Goal: Task Accomplishment & Management: Manage account settings

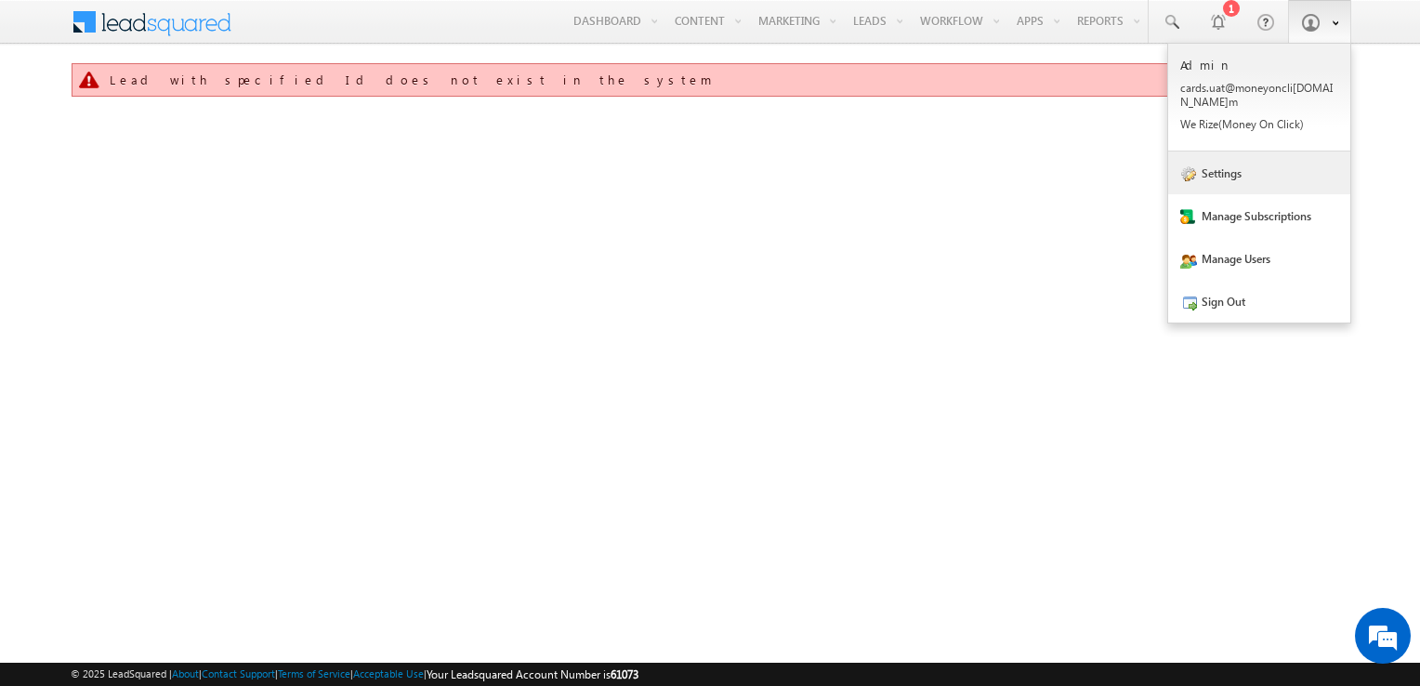
click at [1225, 152] on link "Settings" at bounding box center [1259, 173] width 182 height 43
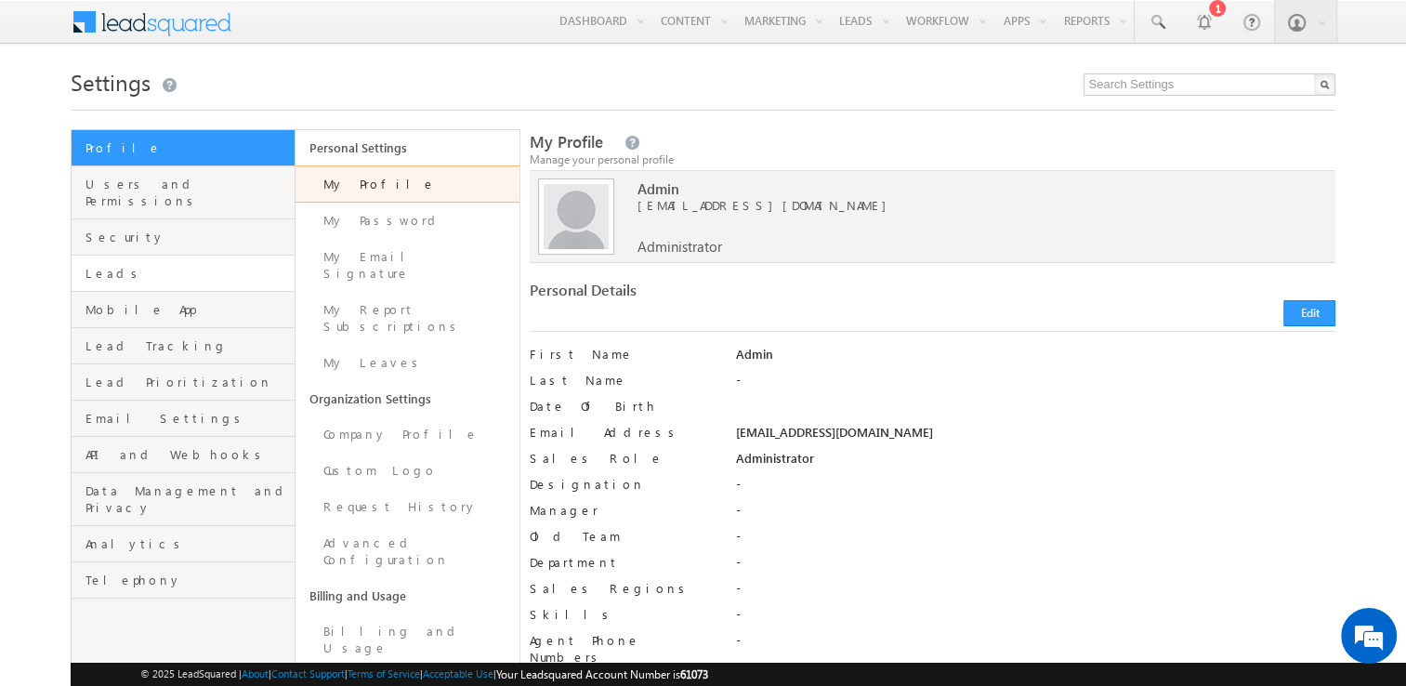
click at [193, 256] on link "Leads" at bounding box center [183, 274] width 223 height 36
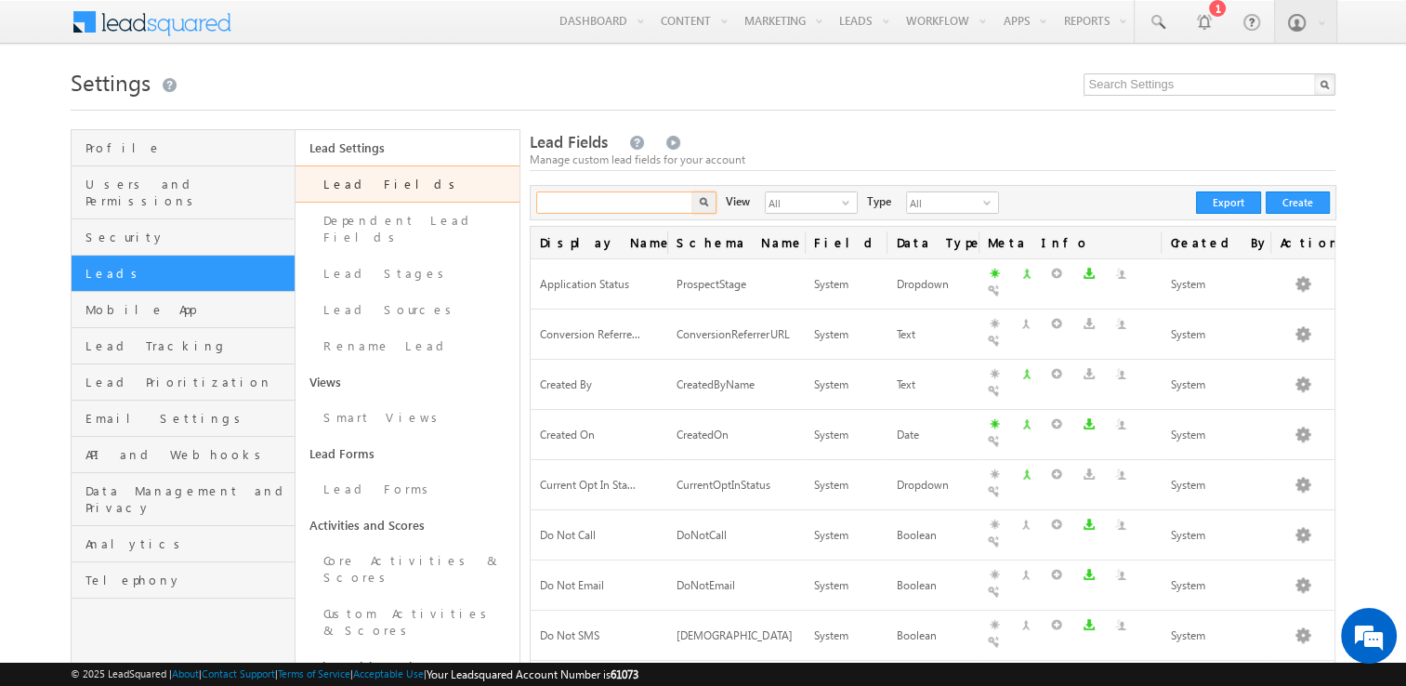
click at [573, 208] on input "text" at bounding box center [615, 202] width 159 height 22
type input "lender"
click at [692, 191] on button "button" at bounding box center [704, 202] width 24 height 22
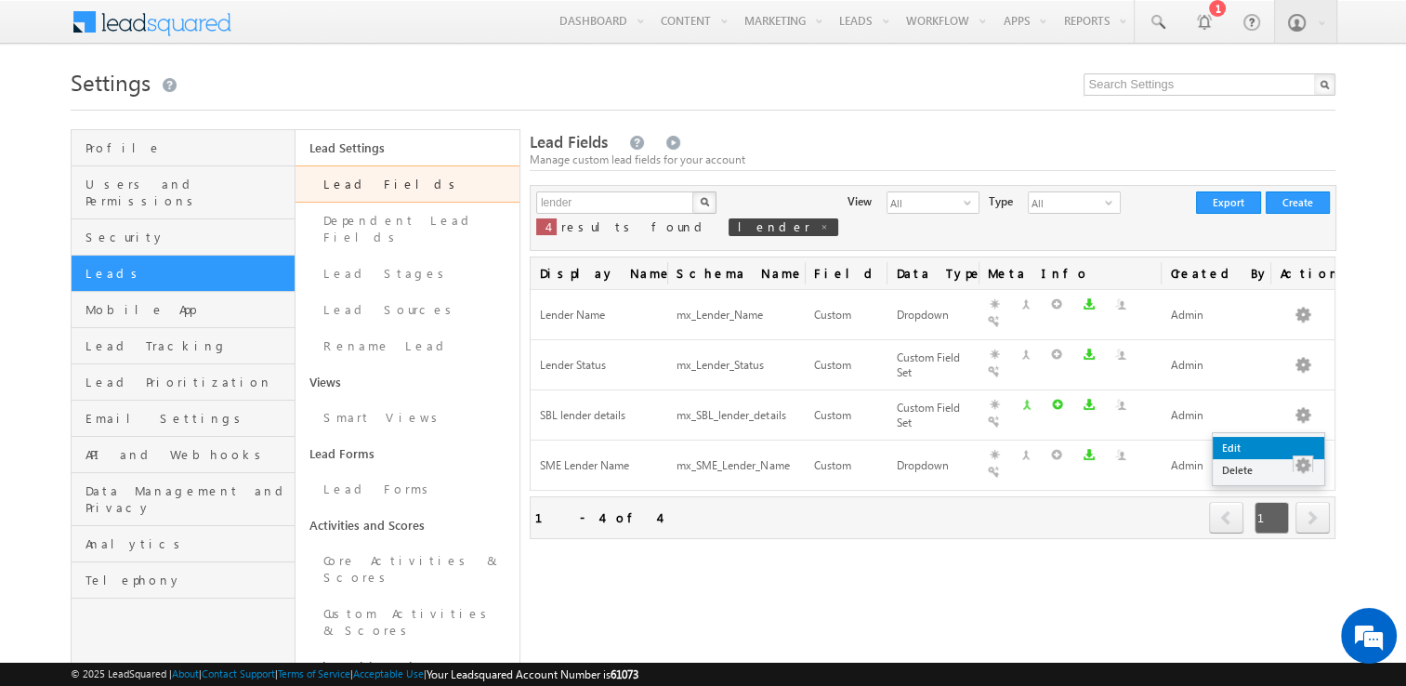
click at [1266, 444] on link "Edit" at bounding box center [1269, 448] width 112 height 22
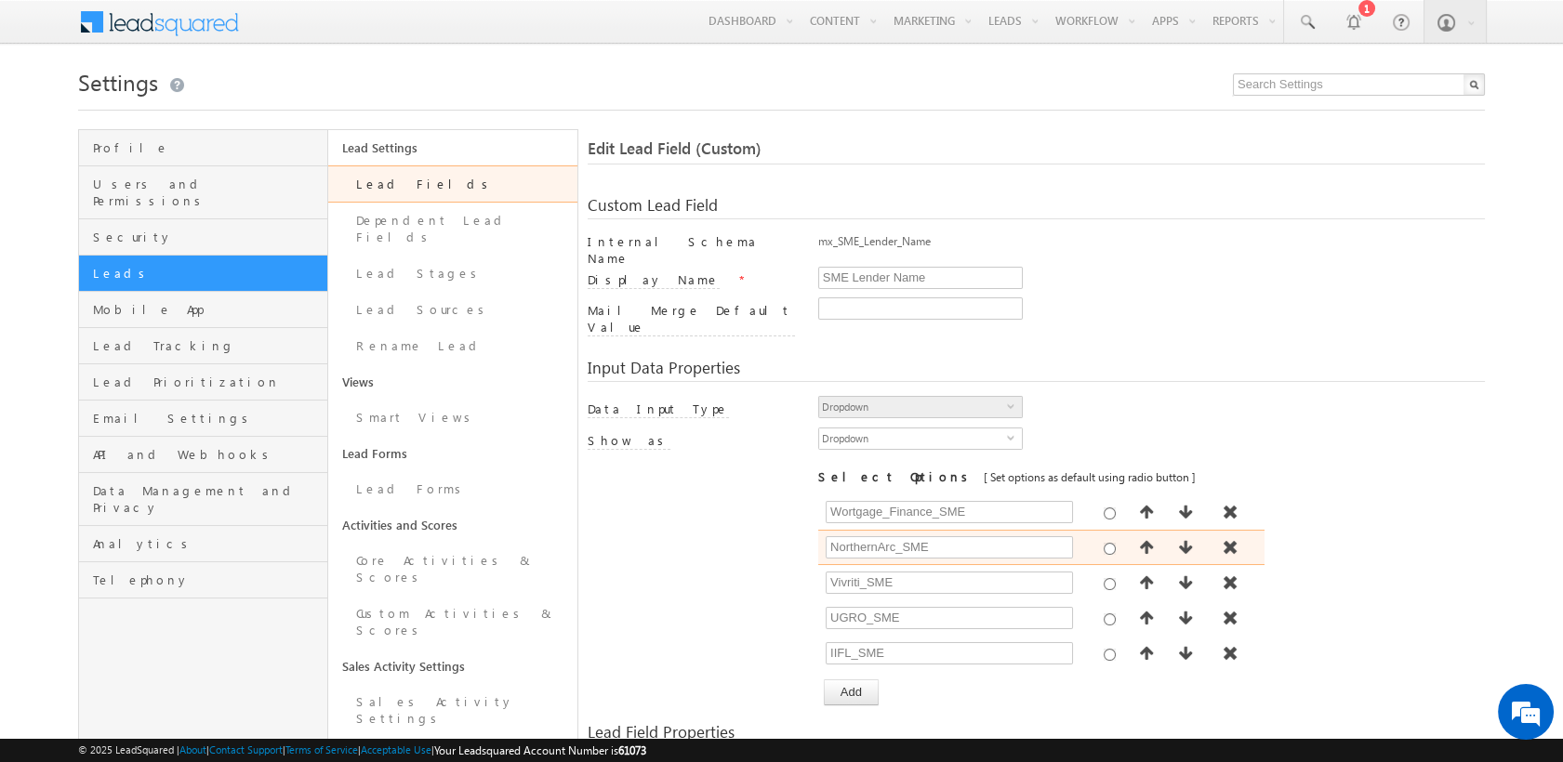
scroll to position [108, 0]
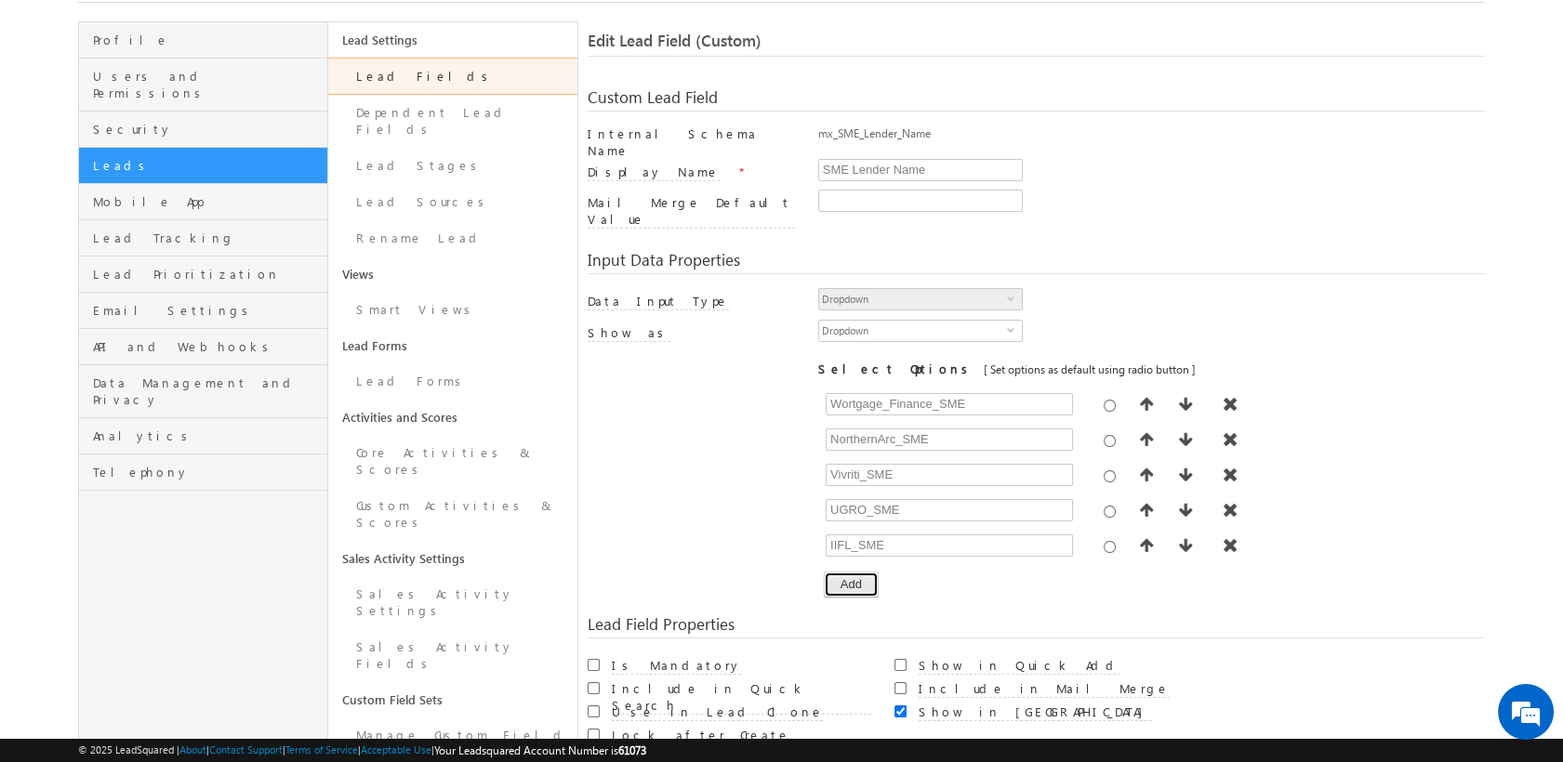
click at [867, 572] on button "Add" at bounding box center [851, 585] width 55 height 26
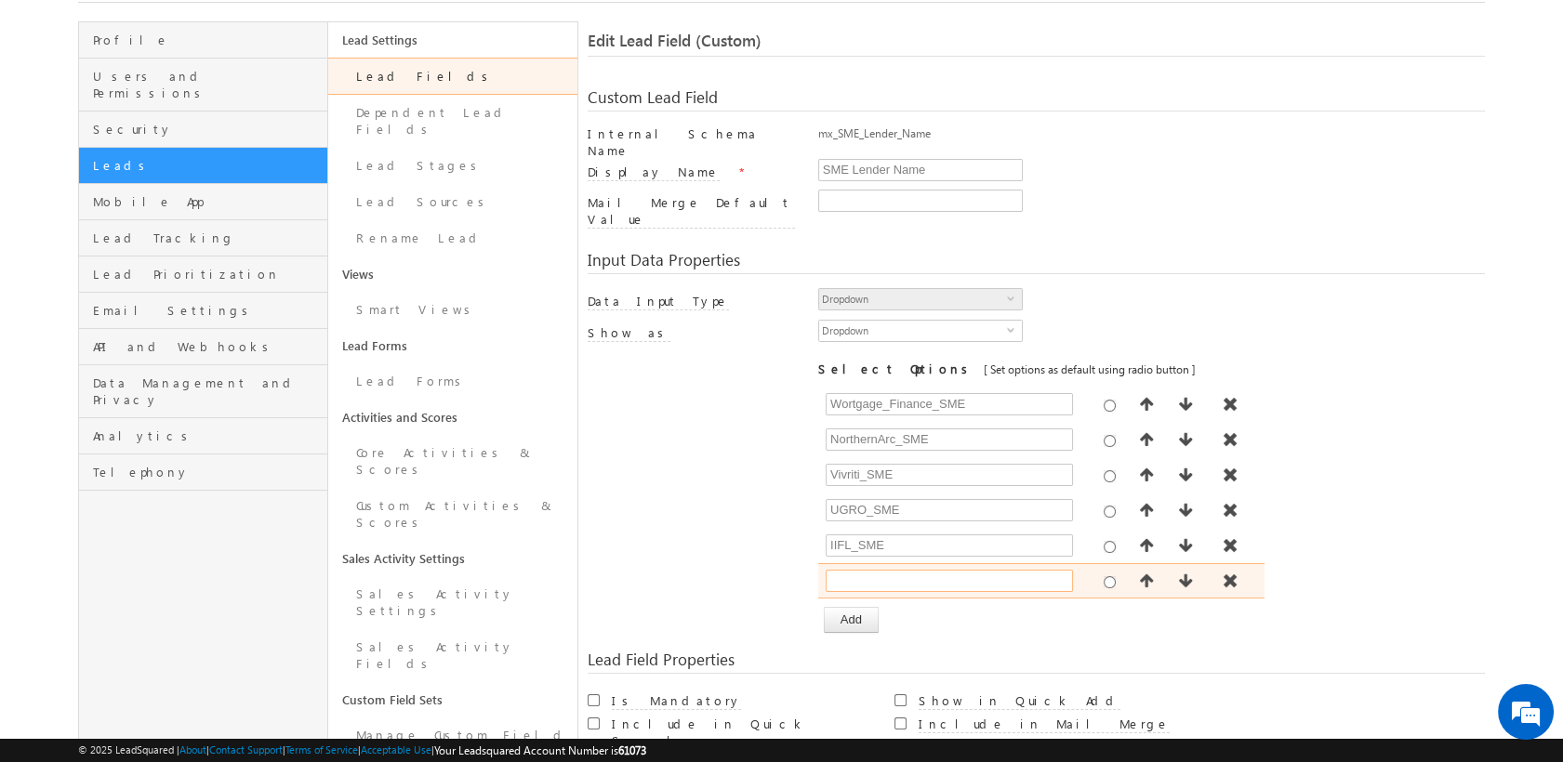
click at [877, 570] on input "text" at bounding box center [948, 581] width 247 height 22
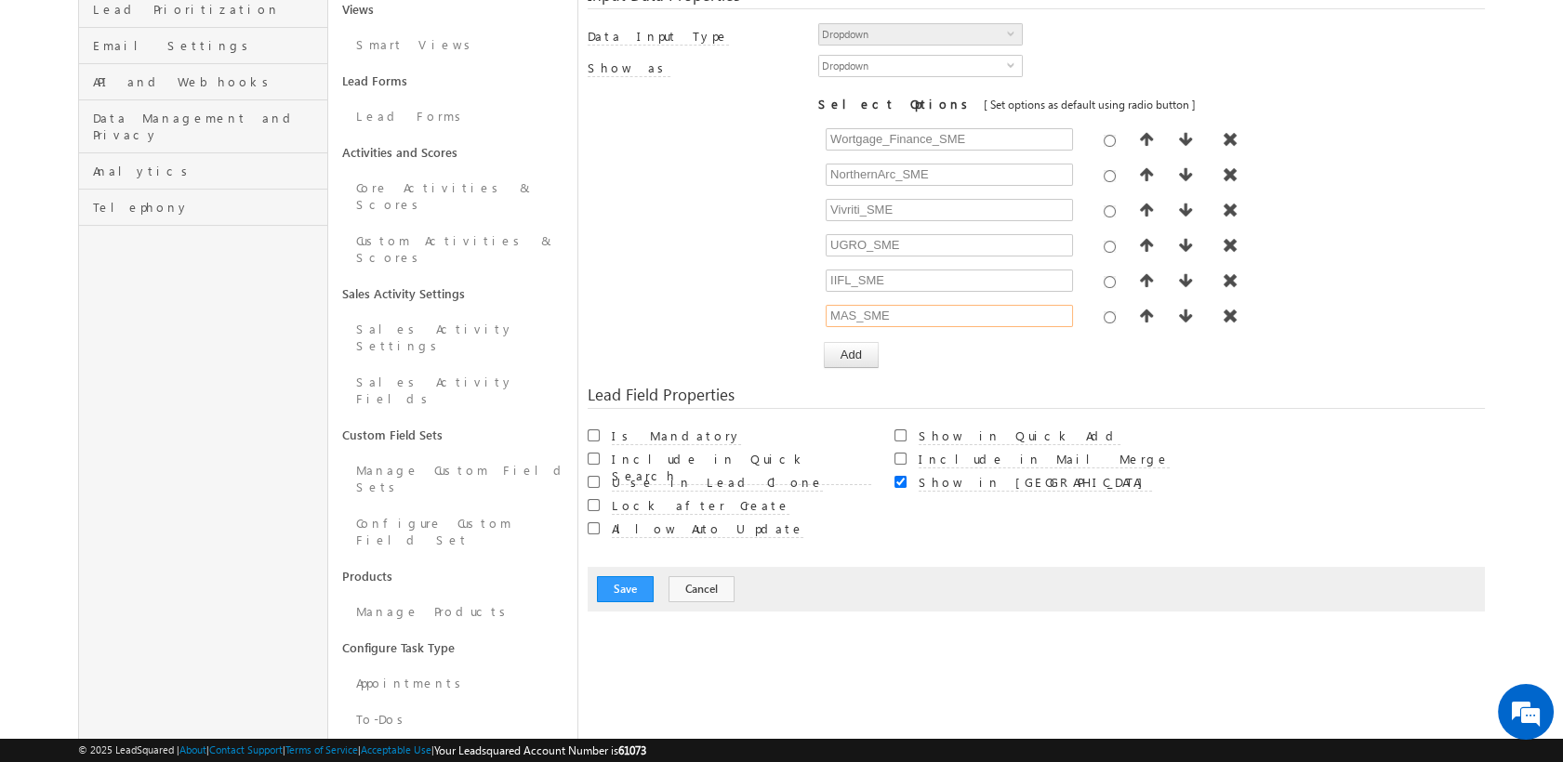
scroll to position [374, 0]
type input "MAS_SME"
click at [631, 575] on button "Save" at bounding box center [625, 588] width 57 height 26
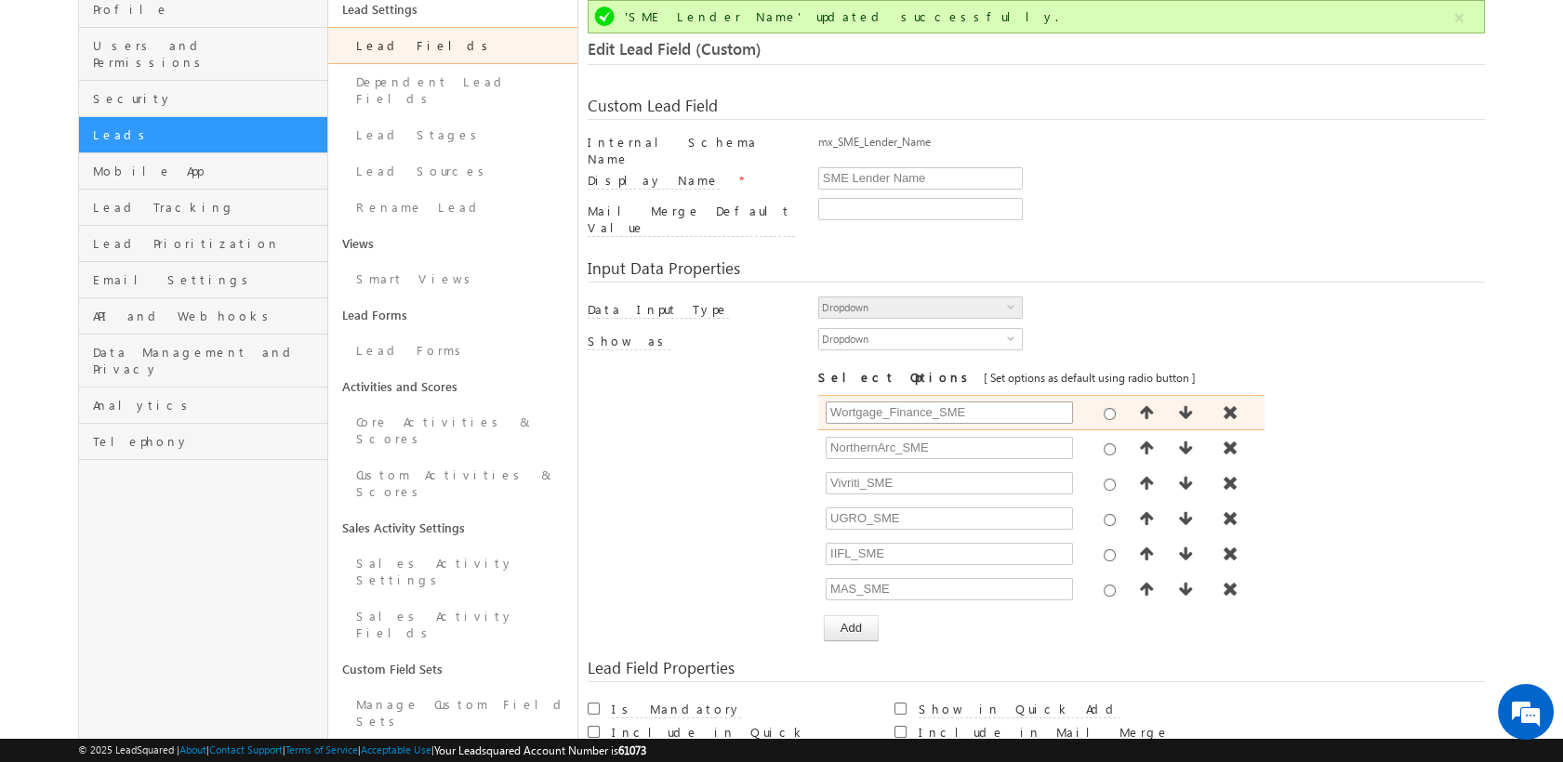
scroll to position [262, 0]
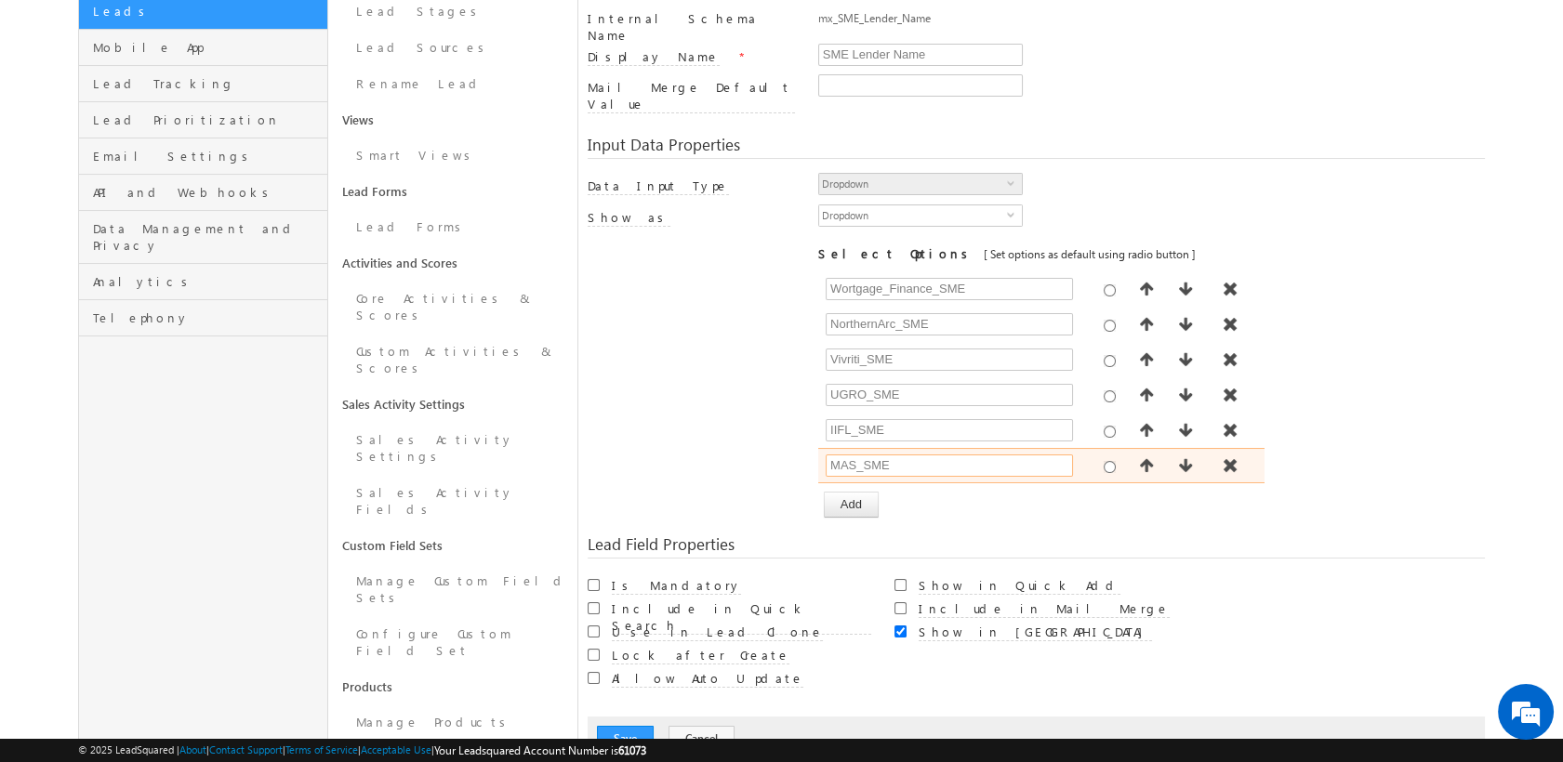
click at [862, 455] on input "MAS_SME" at bounding box center [948, 466] width 247 height 22
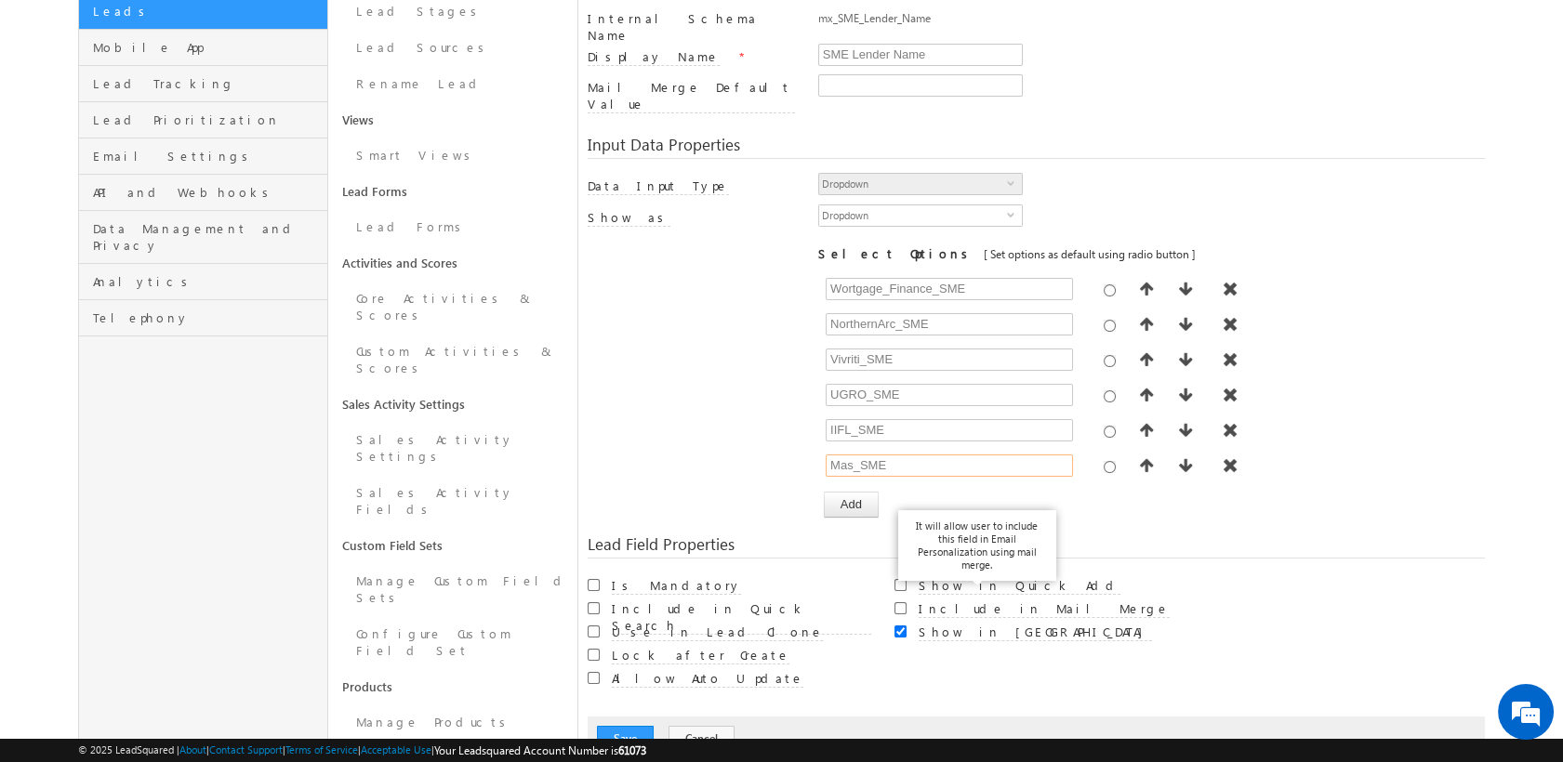
type input "MAS_SME"
click at [1132, 536] on div "Lead Field Properties" at bounding box center [1035, 547] width 897 height 22
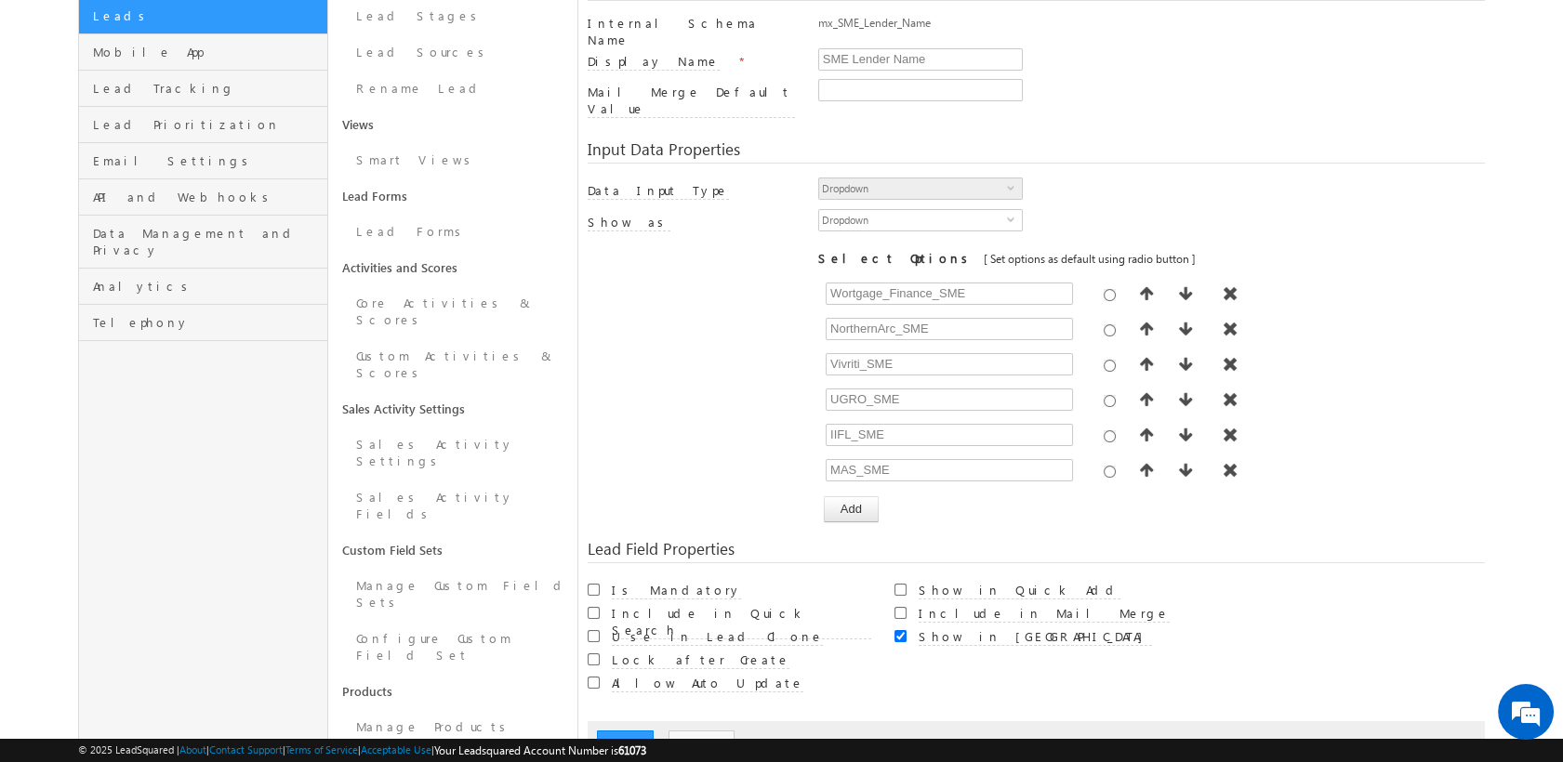
scroll to position [258, 0]
click at [614, 685] on button "Save" at bounding box center [625, 743] width 57 height 26
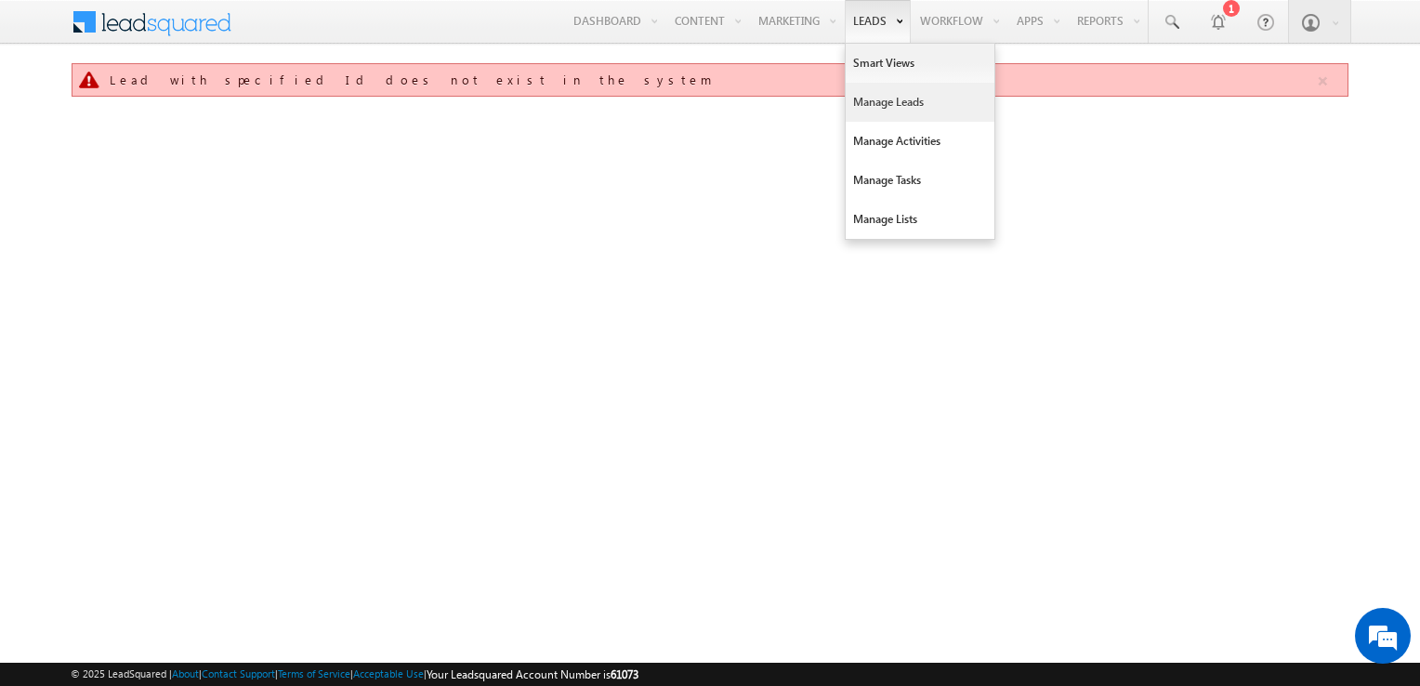
click at [888, 96] on link "Manage Leads" at bounding box center [920, 102] width 149 height 39
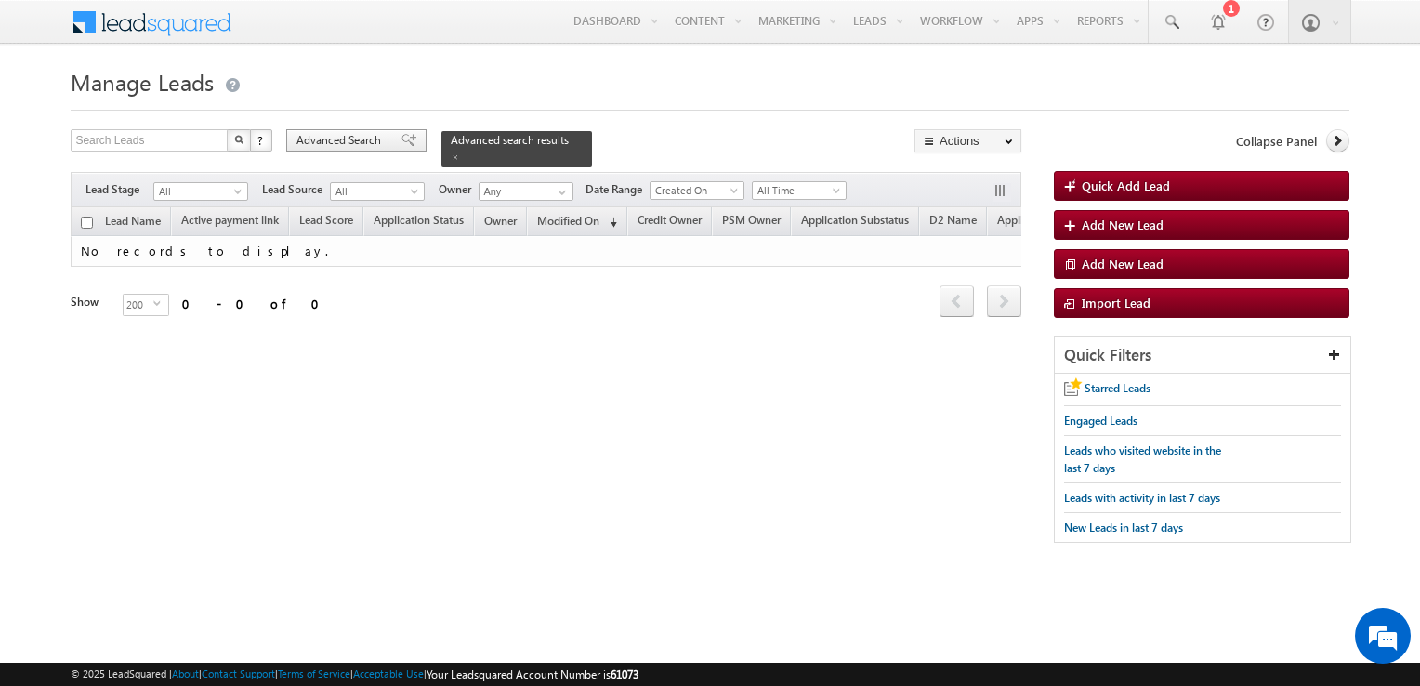
click at [310, 143] on span "Advanced Search" at bounding box center [342, 140] width 90 height 17
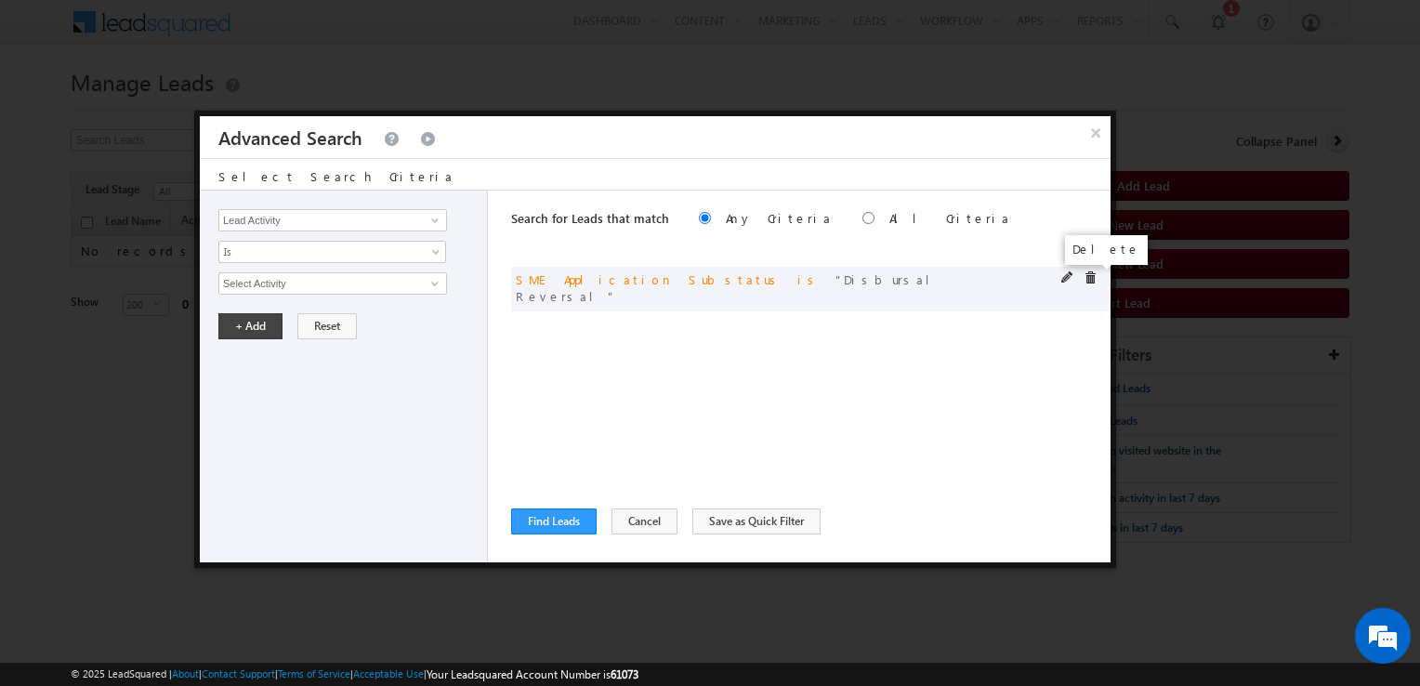
click at [1084, 273] on span at bounding box center [1090, 277] width 13 height 13
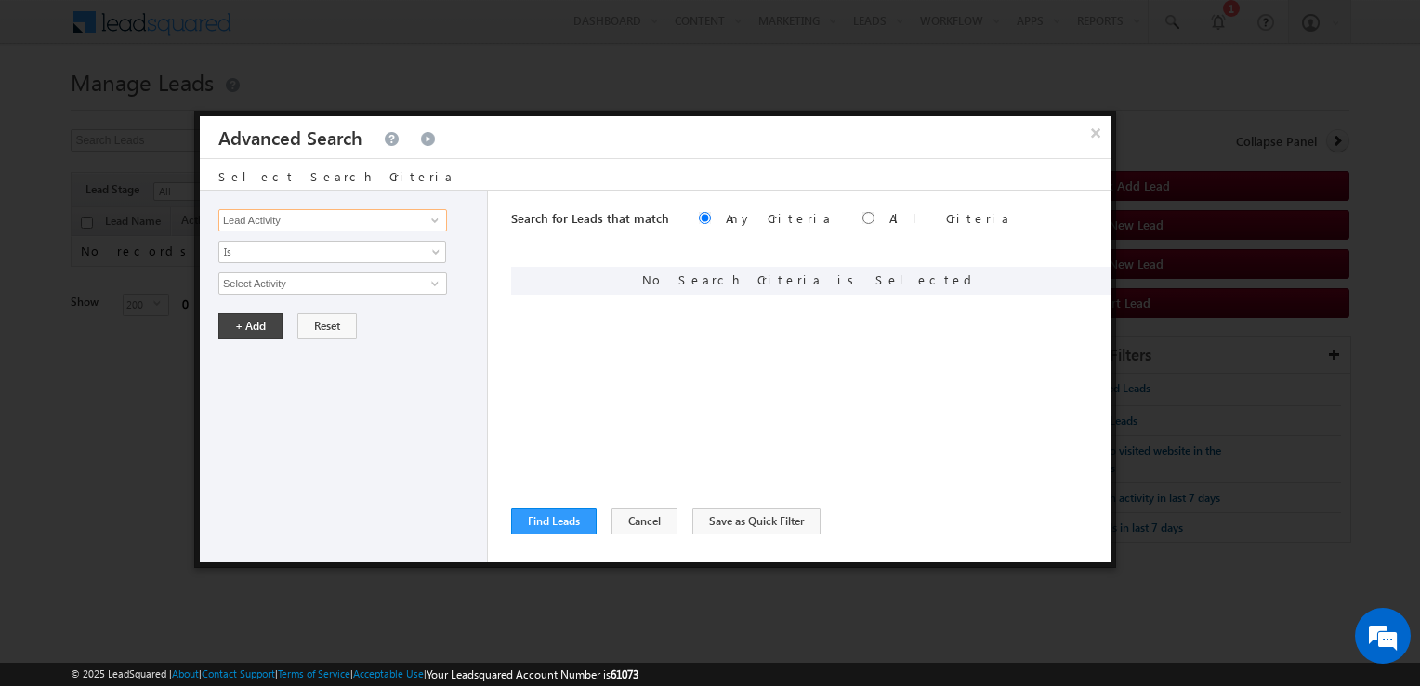
click at [319, 210] on input "Lead Activity" at bounding box center [332, 220] width 229 height 22
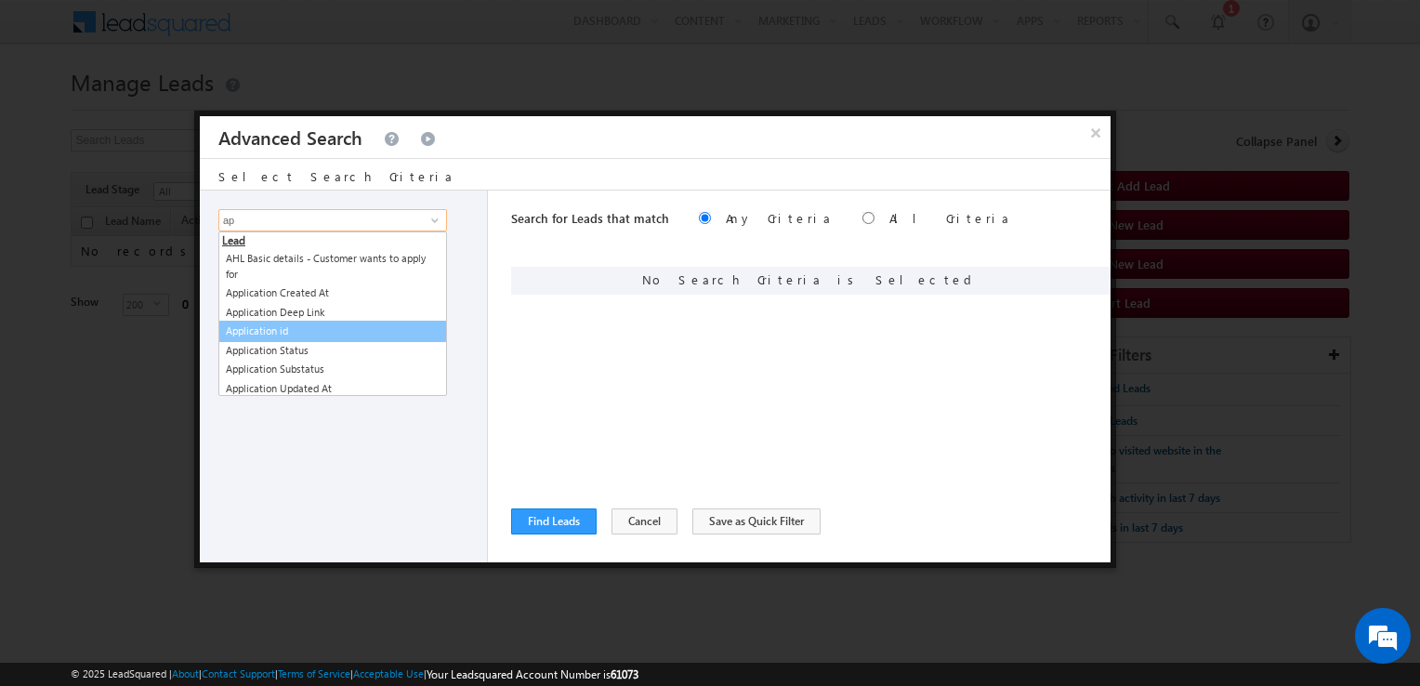
type input "a"
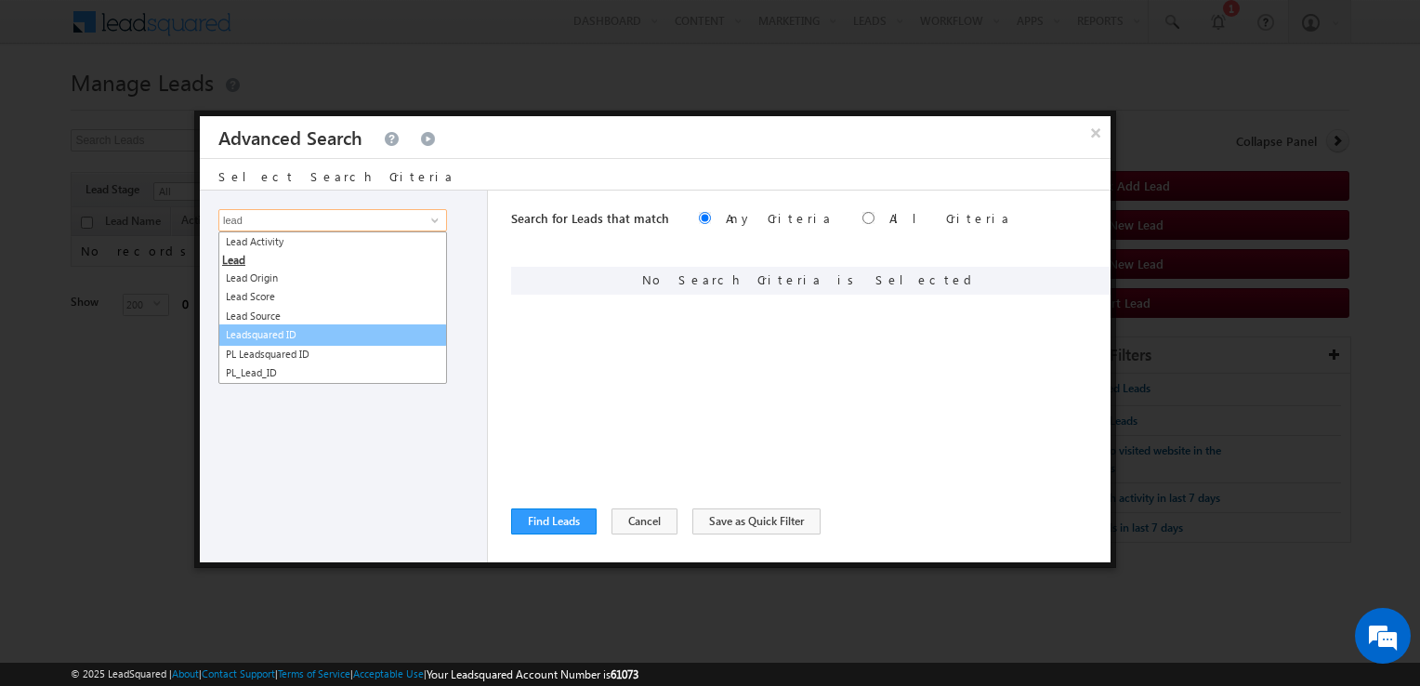
click at [329, 329] on link "Leadsquared ID" at bounding box center [332, 334] width 229 height 21
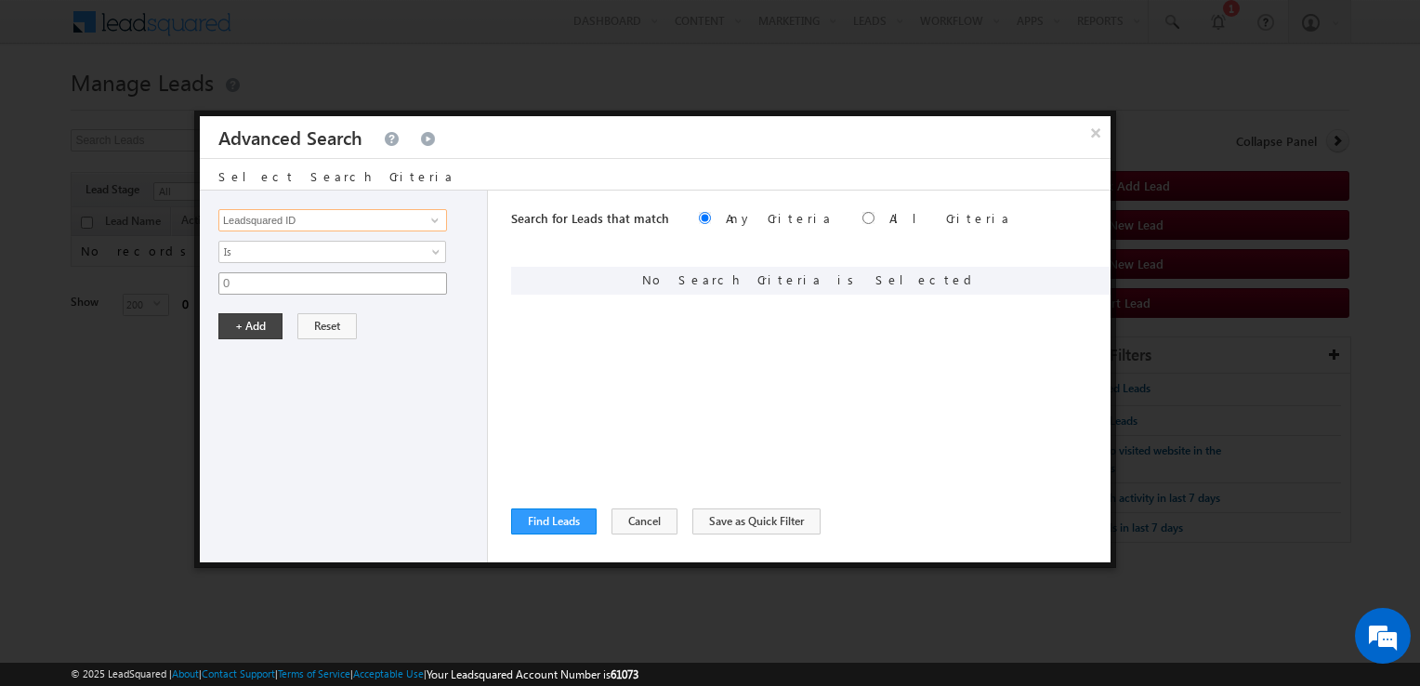
type input "Leadsquared ID"
click at [327, 284] on input "0" at bounding box center [332, 283] width 229 height 22
type input "0"
click at [312, 246] on span "Is" at bounding box center [320, 252] width 202 height 17
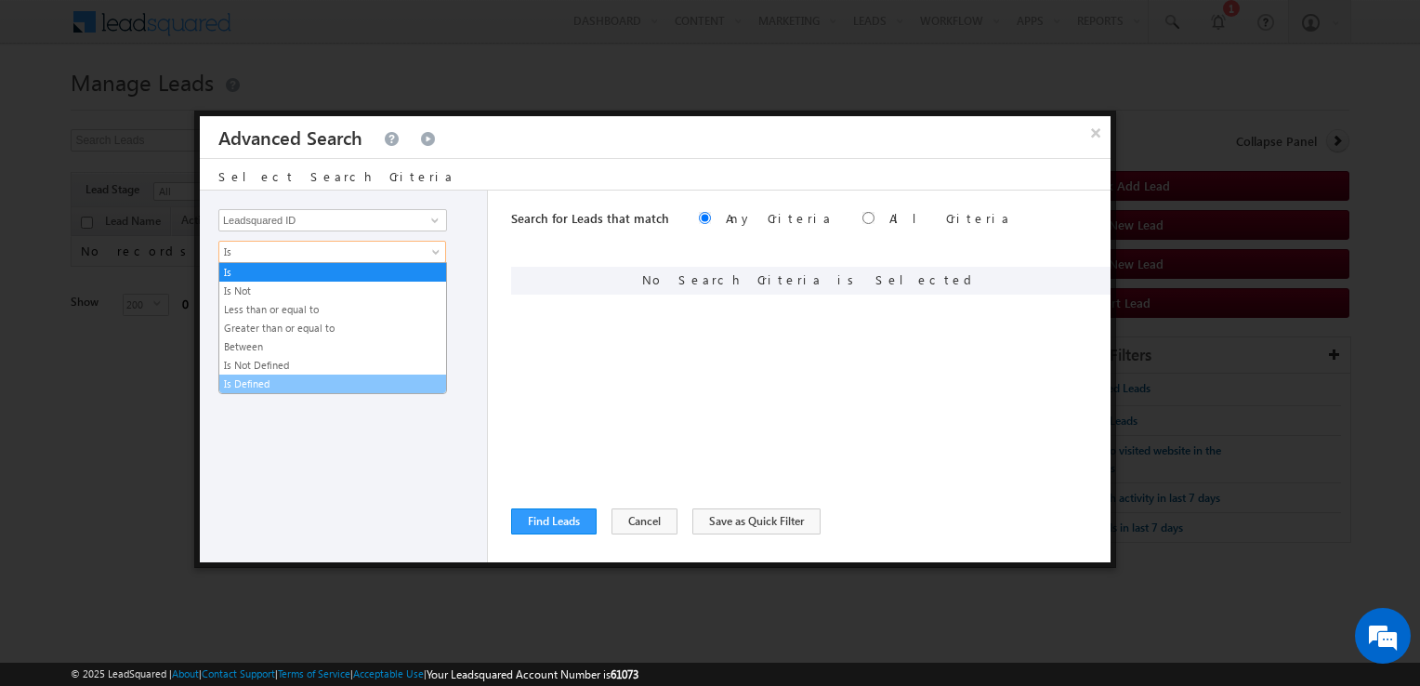
click at [301, 376] on link "Is Defined" at bounding box center [332, 384] width 227 height 17
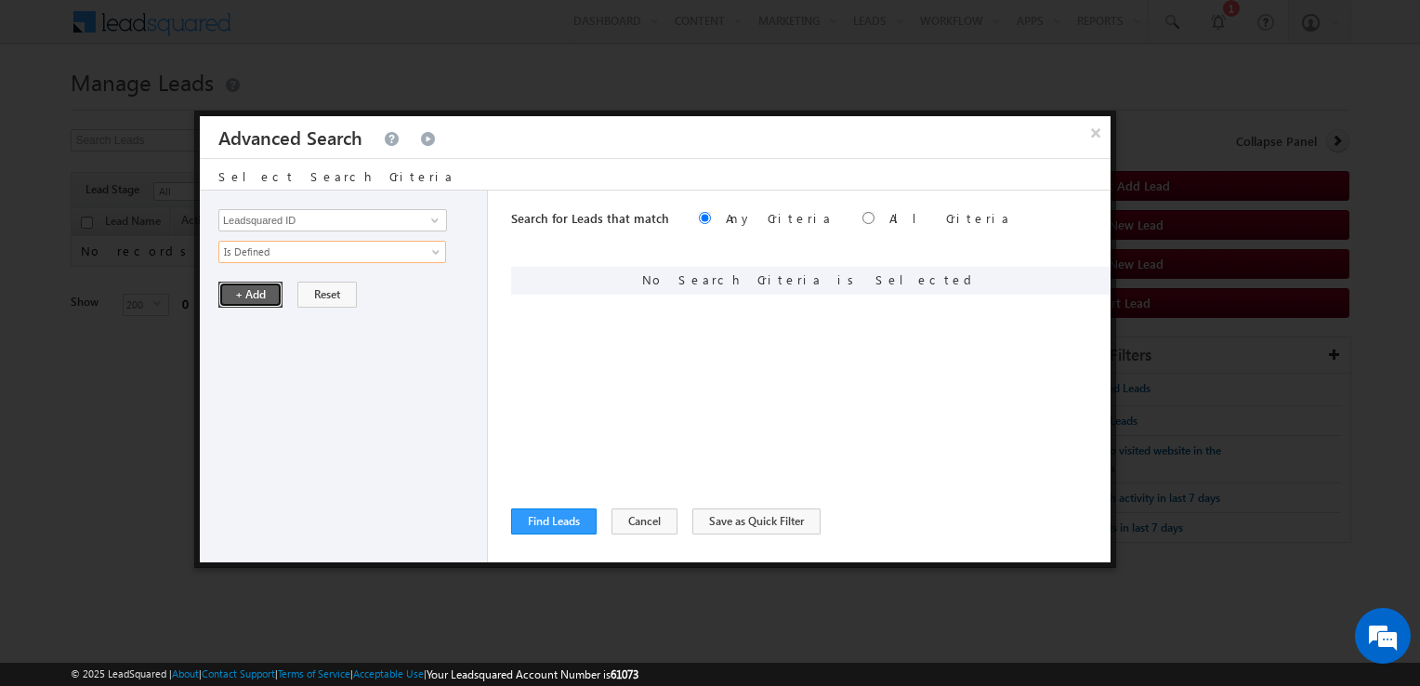
click at [250, 287] on button "+ Add" at bounding box center [250, 295] width 64 height 26
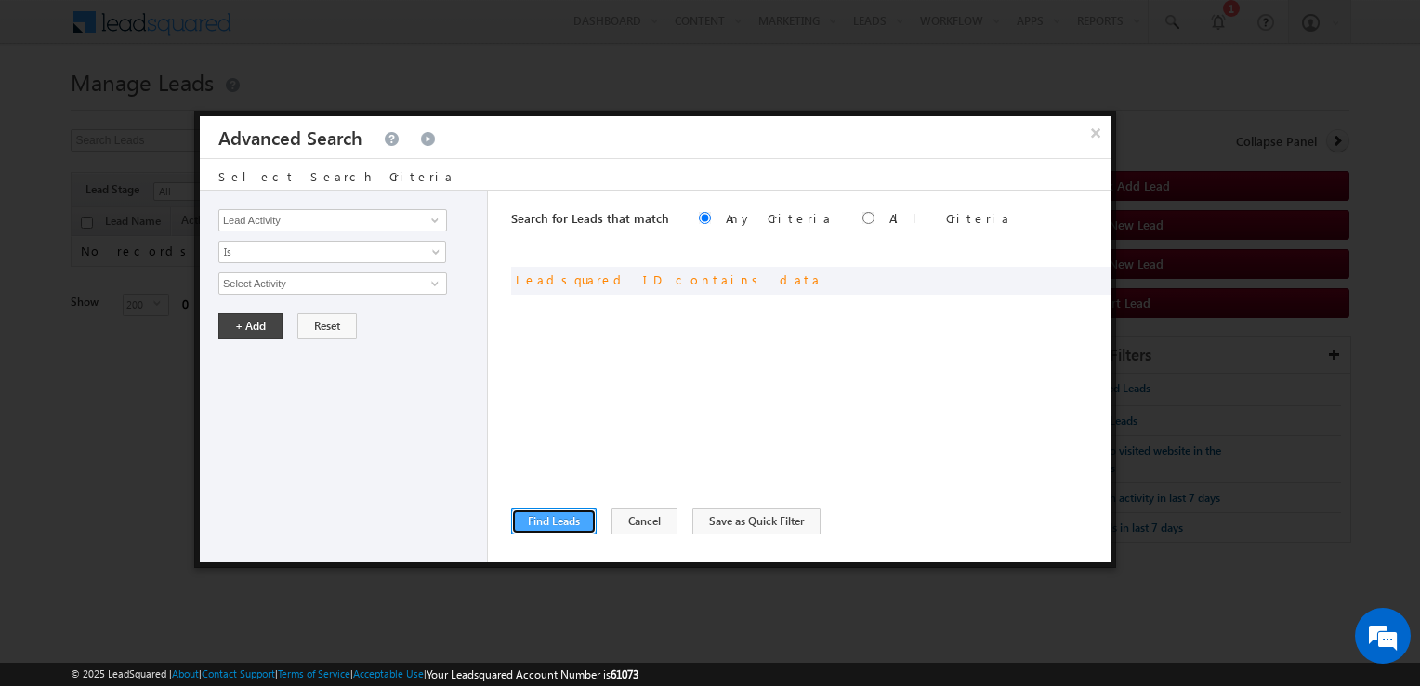
click at [574, 523] on button "Find Leads" at bounding box center [554, 521] width 86 height 26
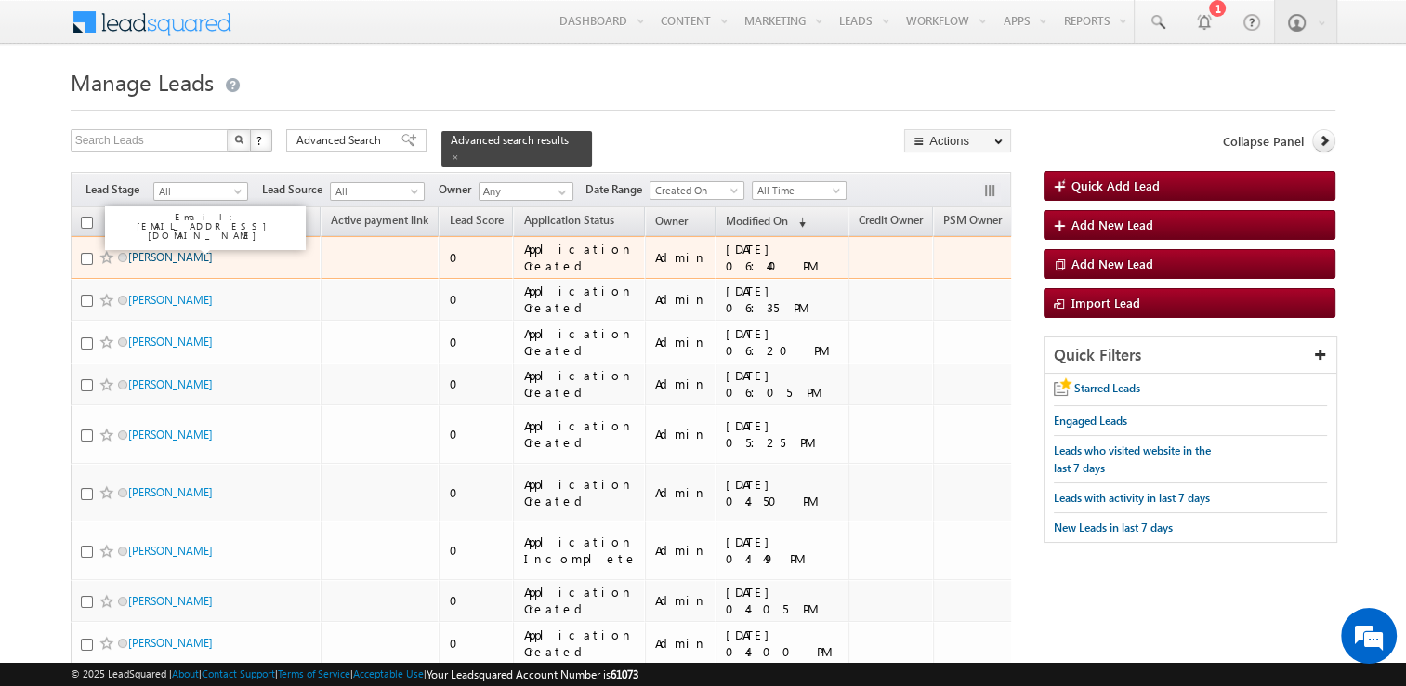
click at [174, 250] on link "[PERSON_NAME]" at bounding box center [170, 257] width 85 height 14
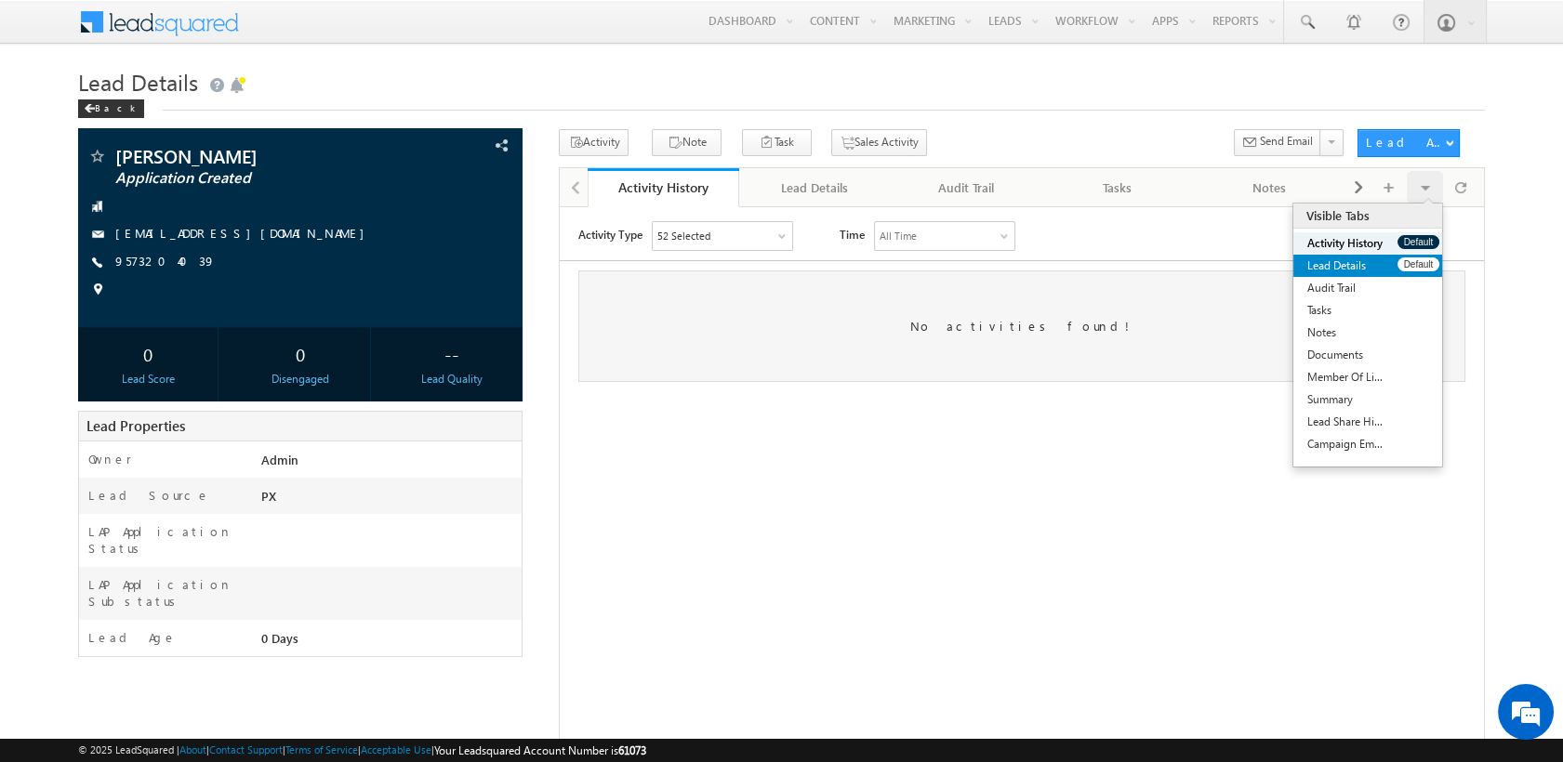
click at [1346, 271] on link "Lead Details" at bounding box center [1345, 266] width 104 height 22
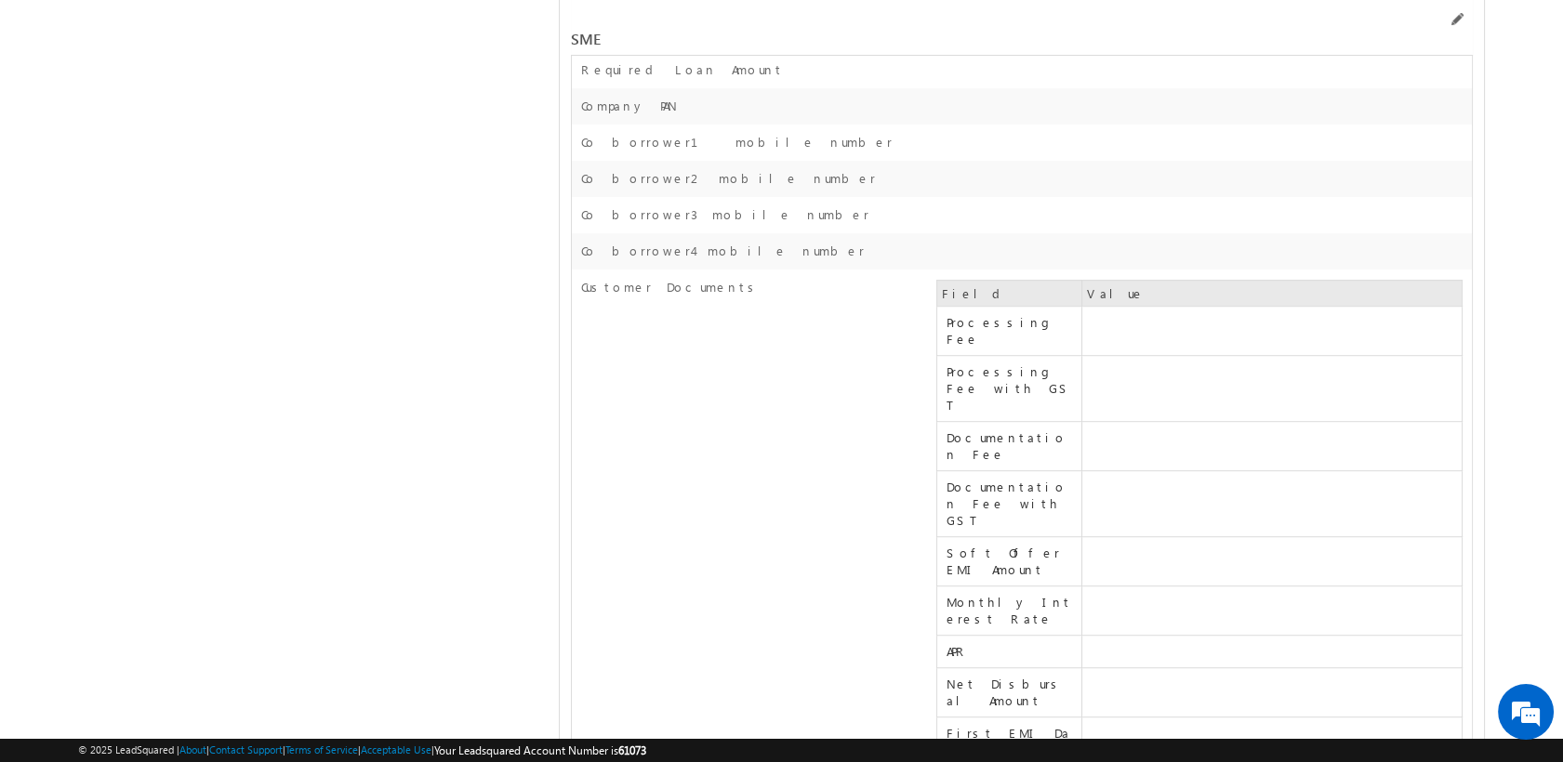
scroll to position [30636, 0]
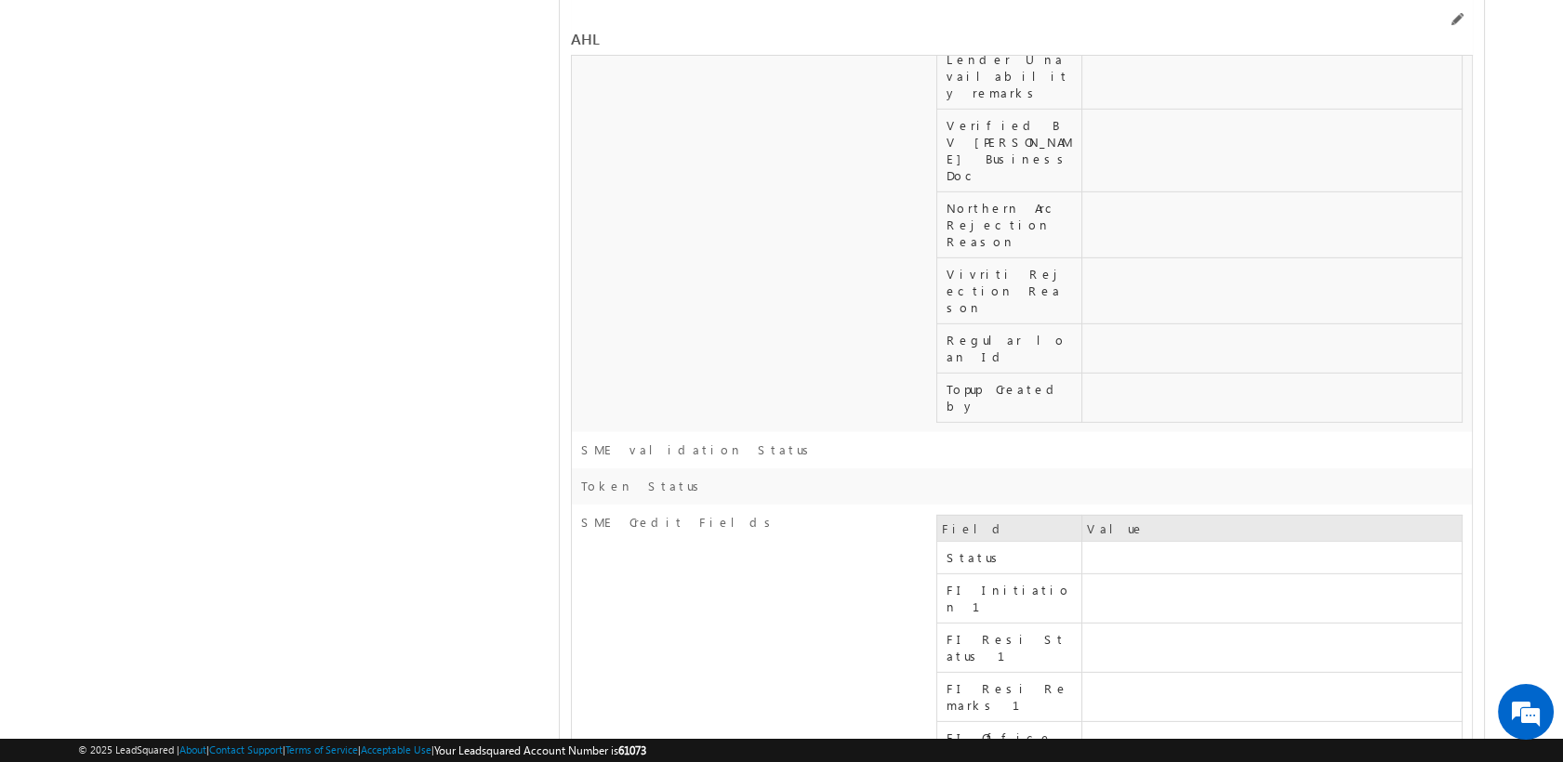
scroll to position [30165, 0]
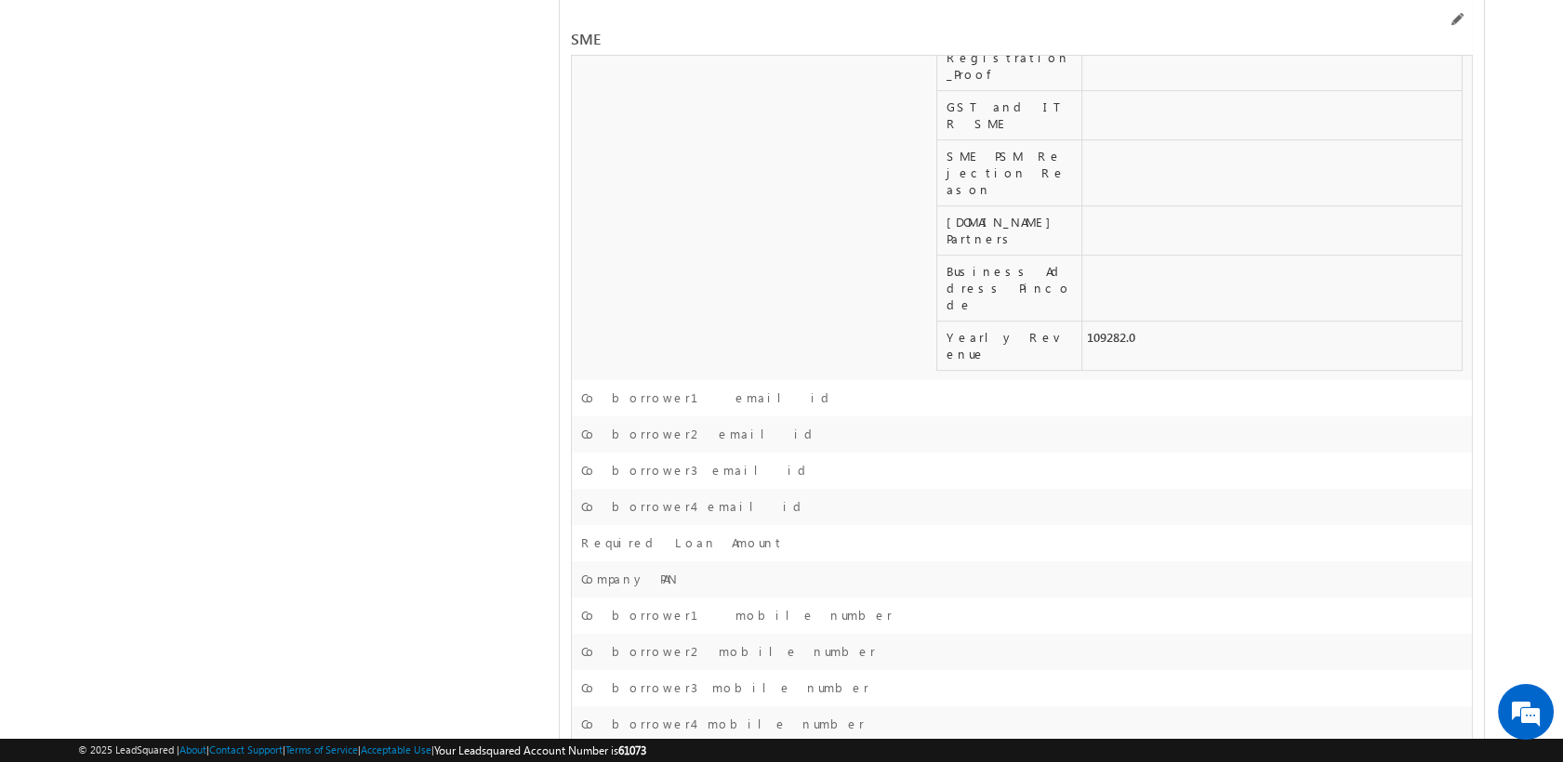
click at [1405, 12] on div at bounding box center [1330, 22] width 285 height 20
click at [1405, 24] on span at bounding box center [1455, 19] width 15 height 15
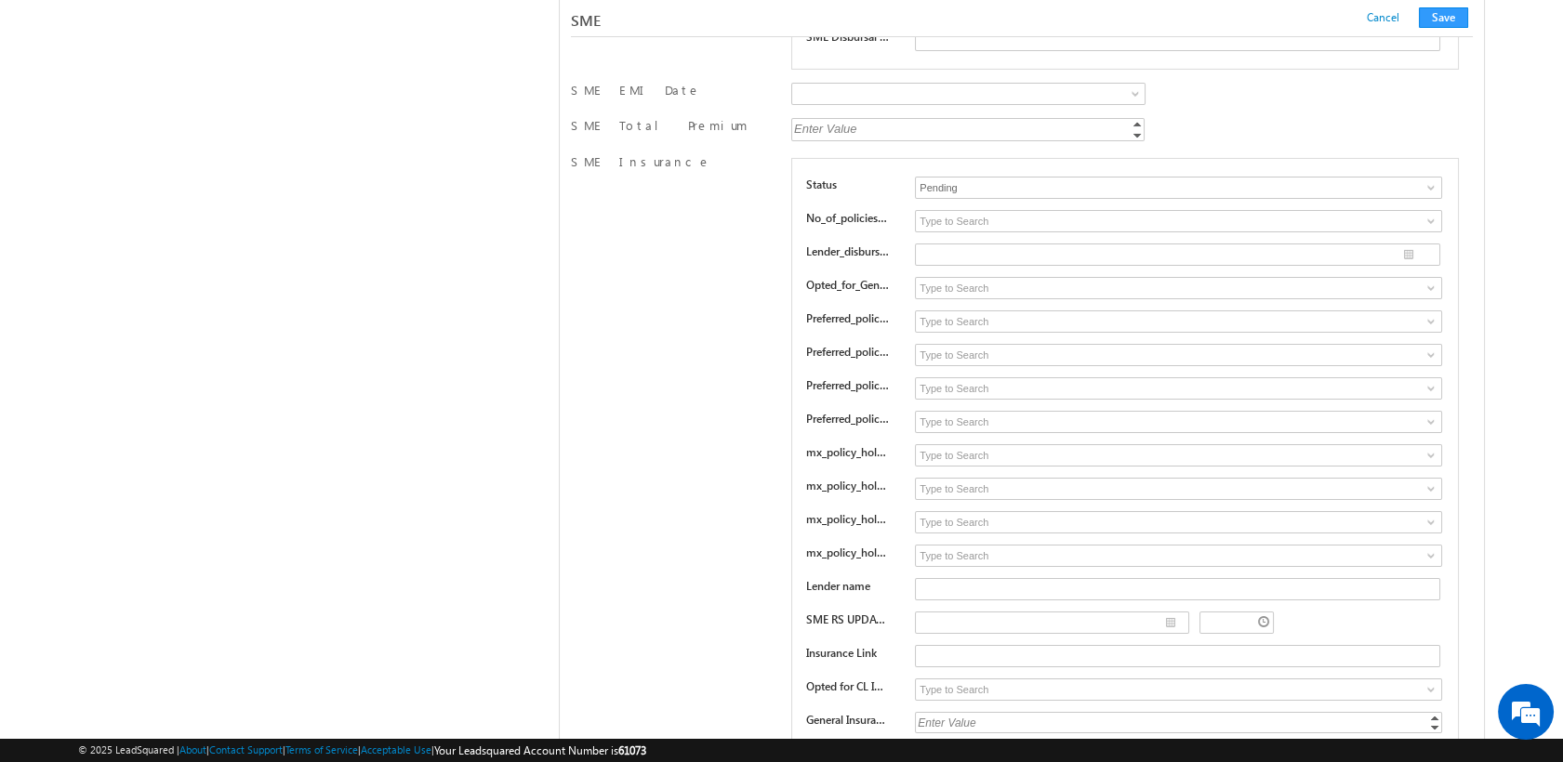
scroll to position [26644, 0]
click at [1405, 578] on input "text" at bounding box center [1177, 589] width 525 height 22
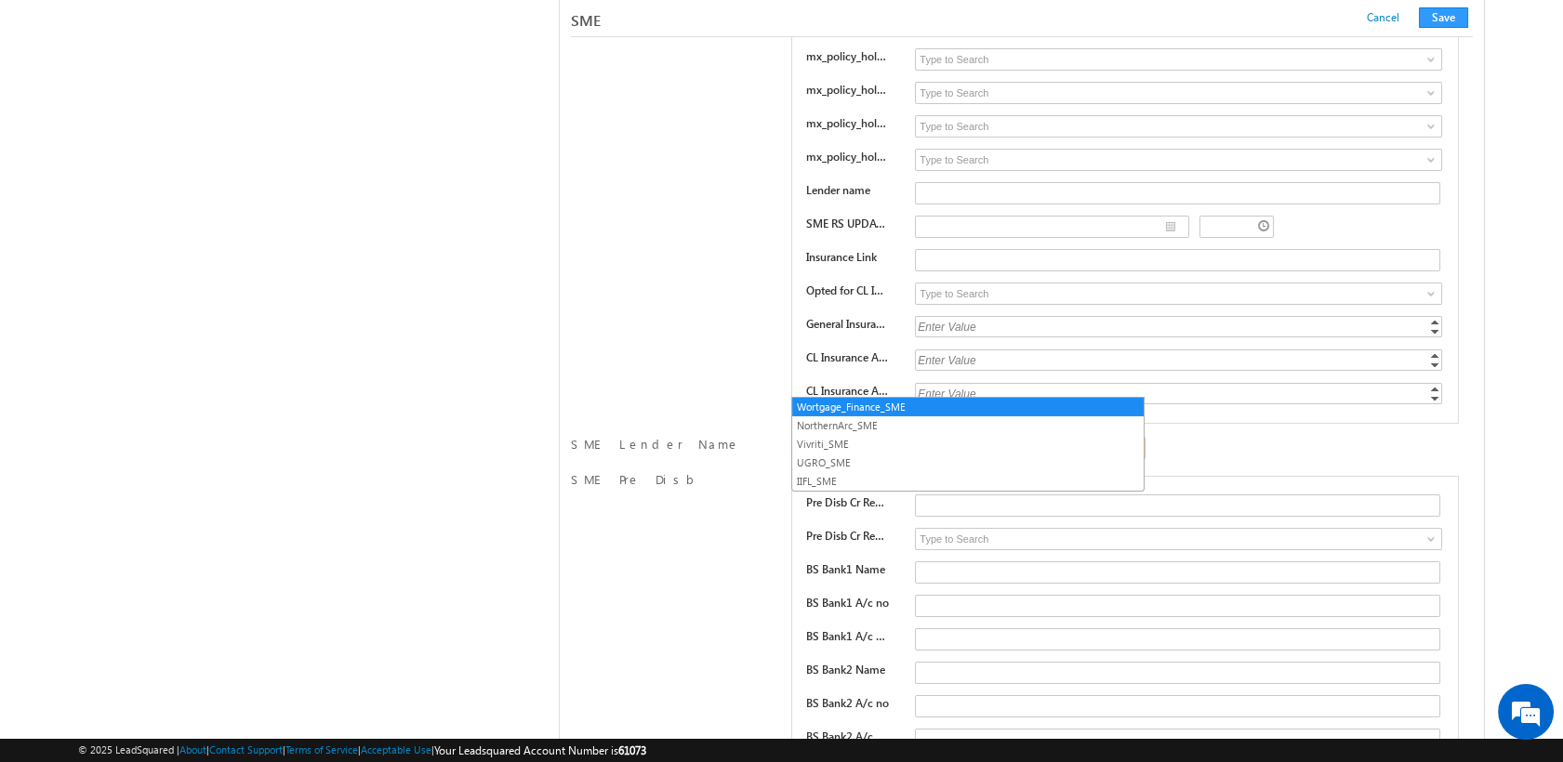
click at [1134, 444] on span at bounding box center [1136, 451] width 15 height 15
click at [1176, 368] on div "SME Insurance Status Pending Approved Pending No_of_policies_opted_in 1 2 3 4 L…" at bounding box center [1022, 93] width 902 height 679
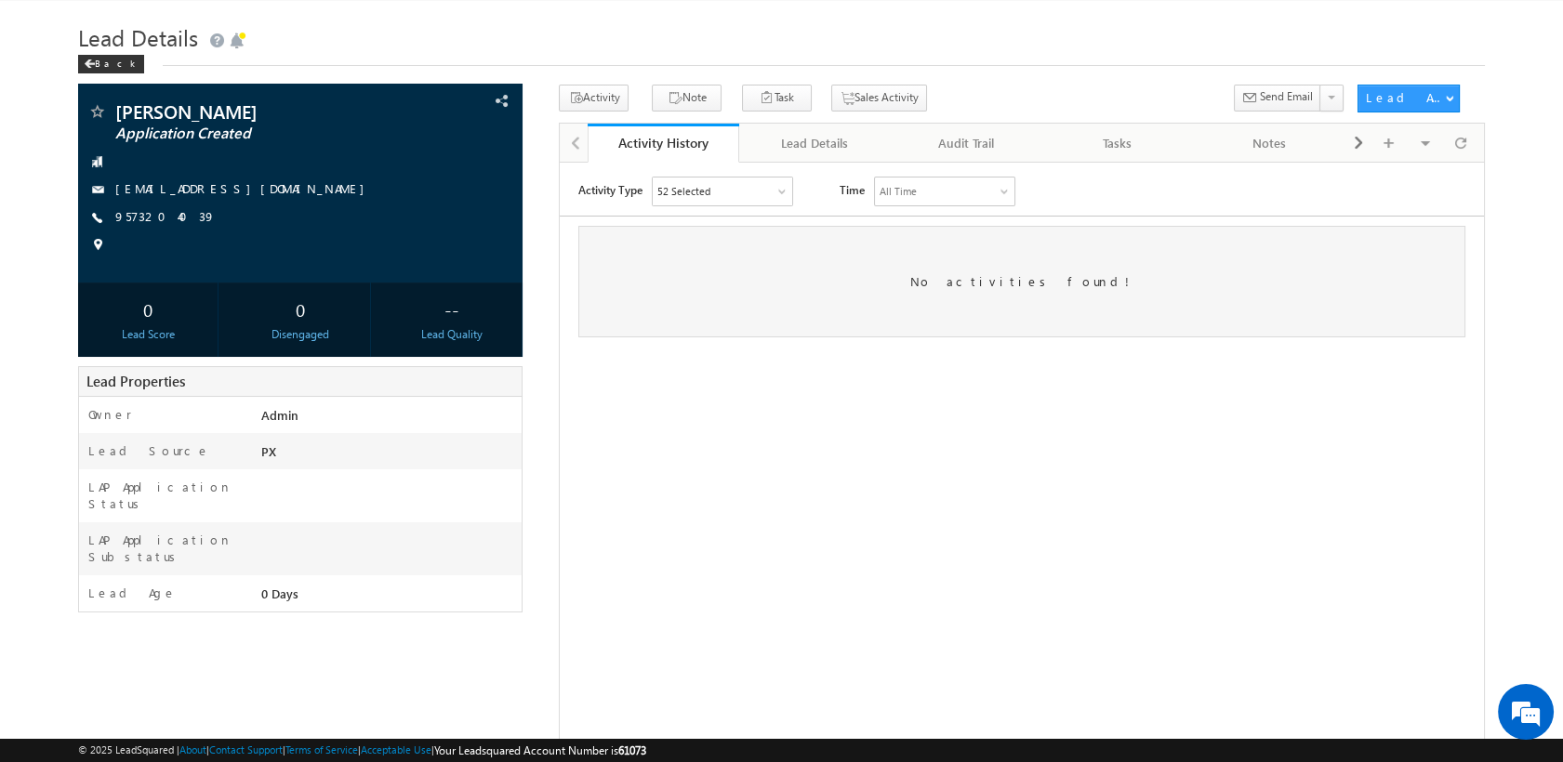
scroll to position [38, 0]
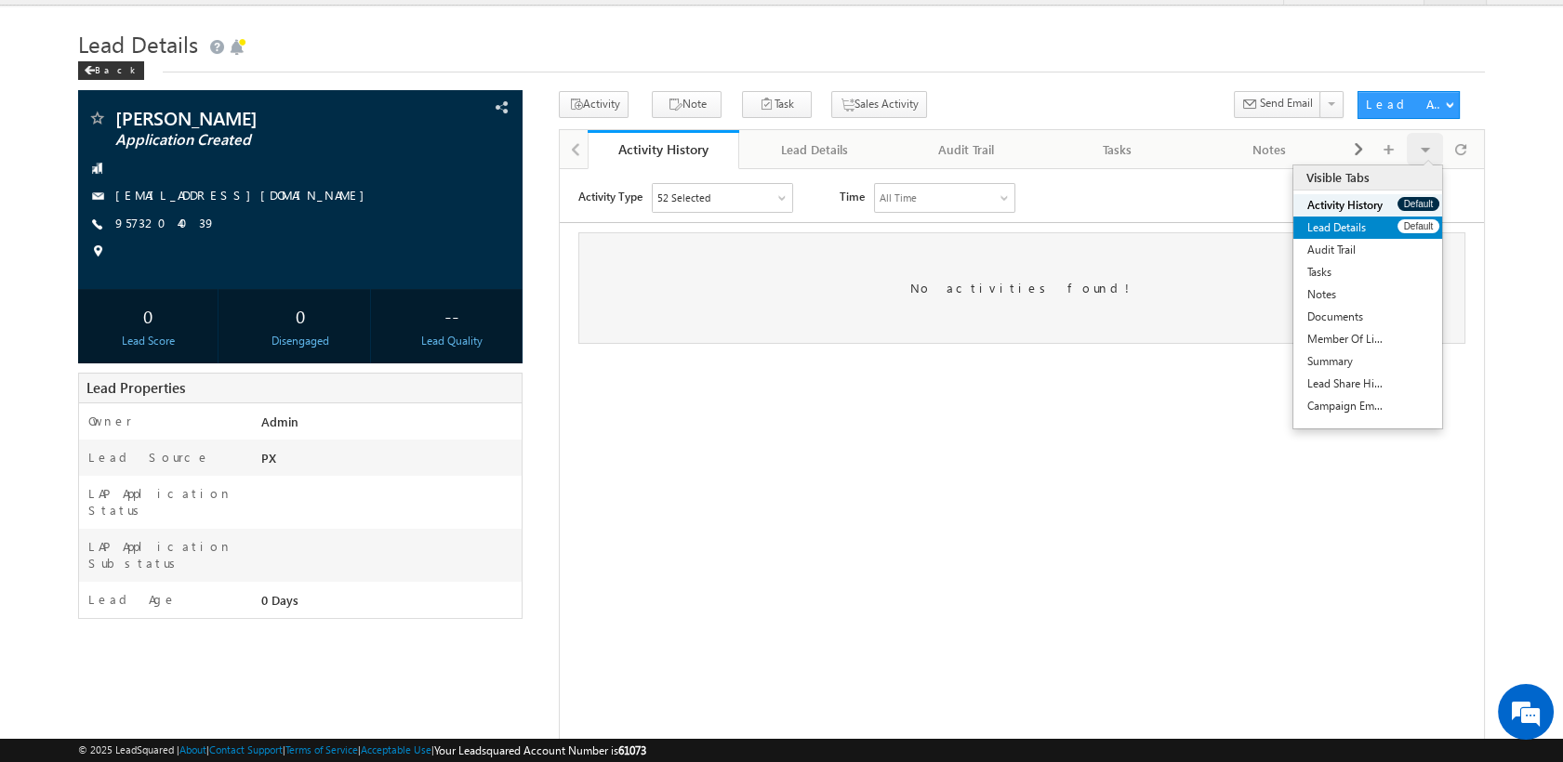
click at [1335, 223] on link "Lead Details" at bounding box center [1345, 228] width 104 height 22
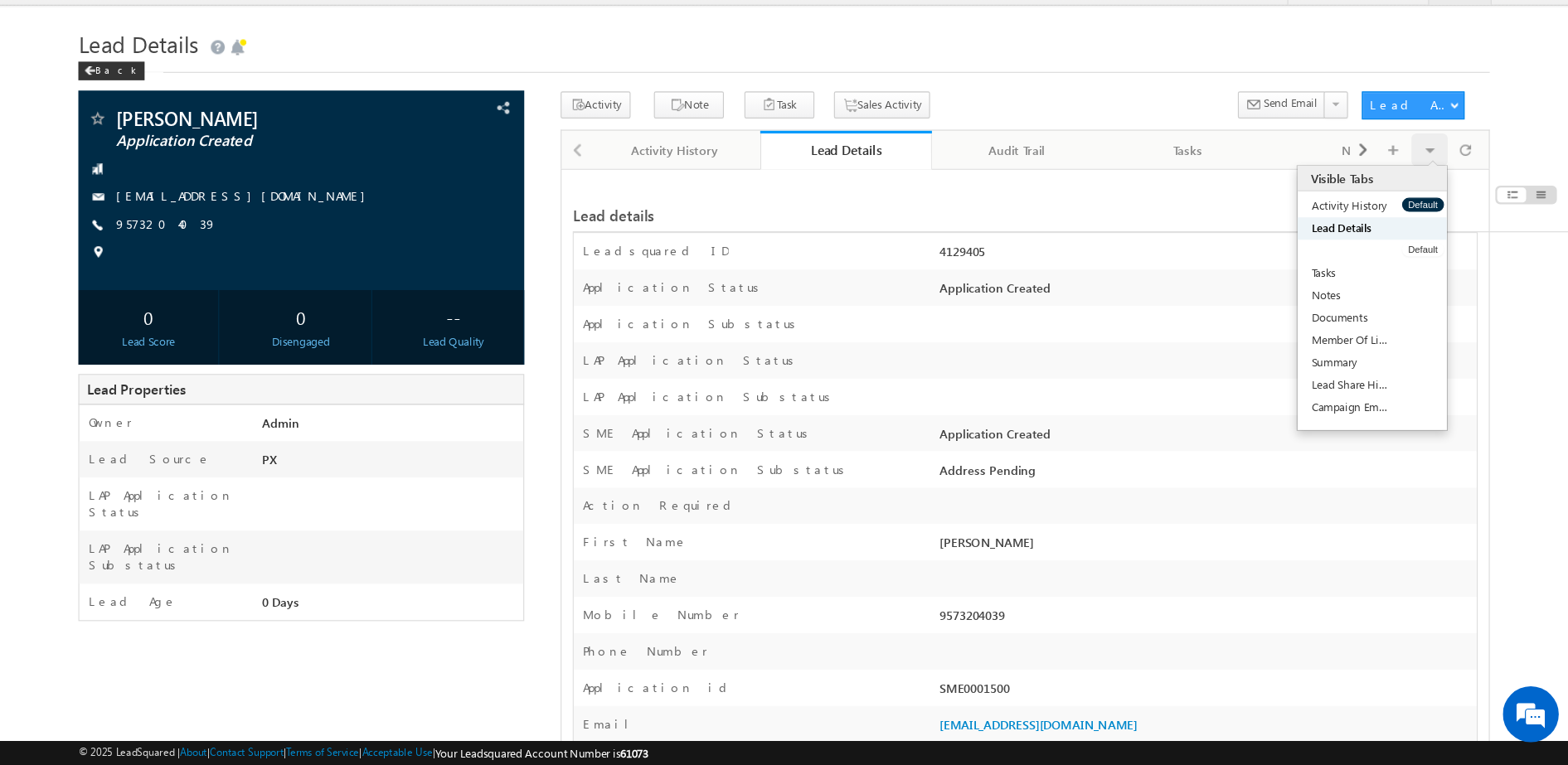
scroll to position [35, 0]
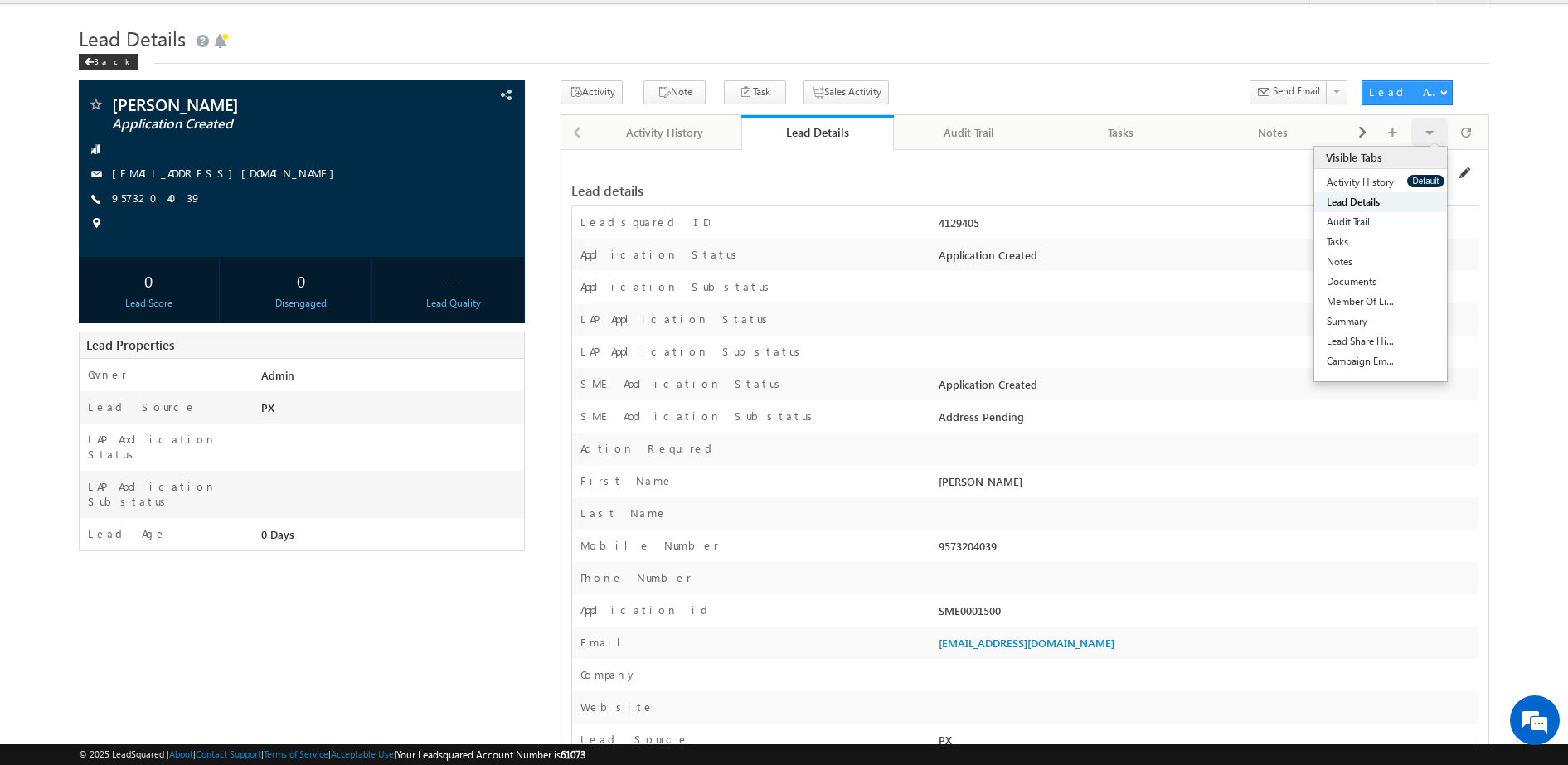
click at [1393, 177] on span at bounding box center [1463, 173] width 13 height 13
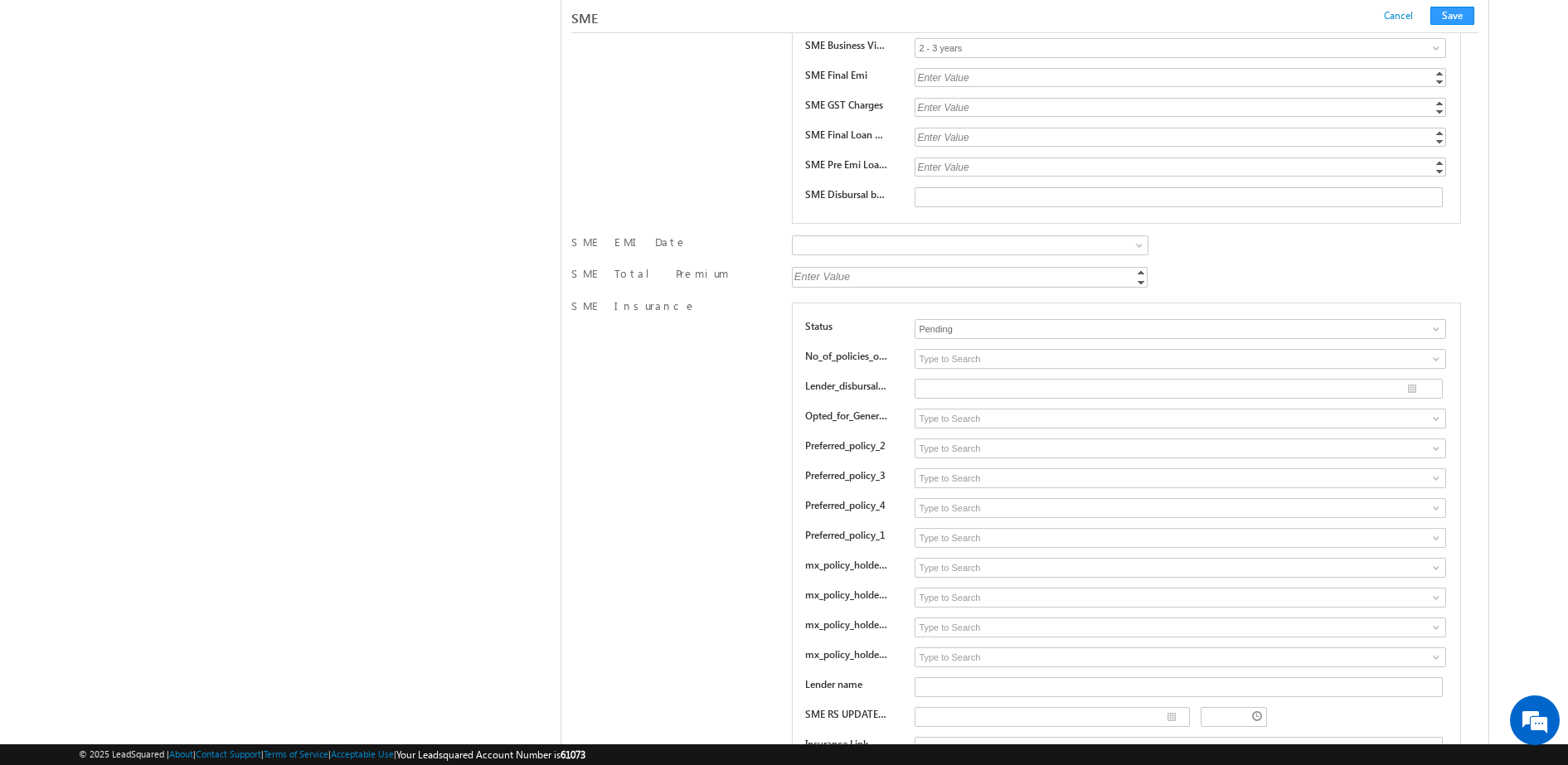
scroll to position [24005, 0]
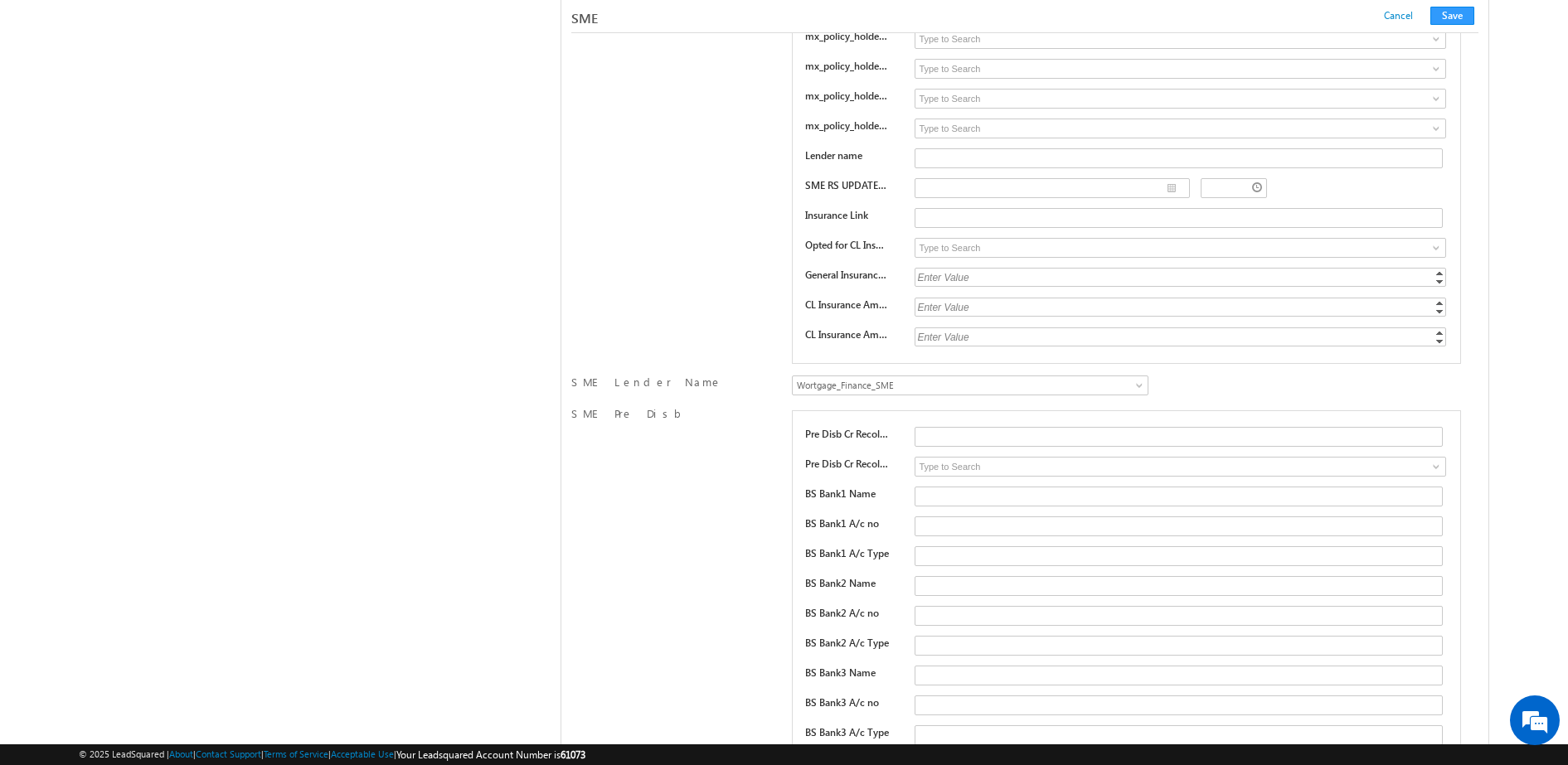
click at [1150, 394] on div "Wortgage_Finance_SME NorthernArc_SME Vivriti_SME UGRO_SME IIFL_SME MAS_SME Wort…" at bounding box center [970, 387] width 364 height 25
click at [1139, 394] on span at bounding box center [1141, 389] width 13 height 13
click at [928, 498] on input "text" at bounding box center [1178, 497] width 528 height 20
click at [1081, 376] on link "Wortgage_Finance_SME" at bounding box center [970, 385] width 357 height 20
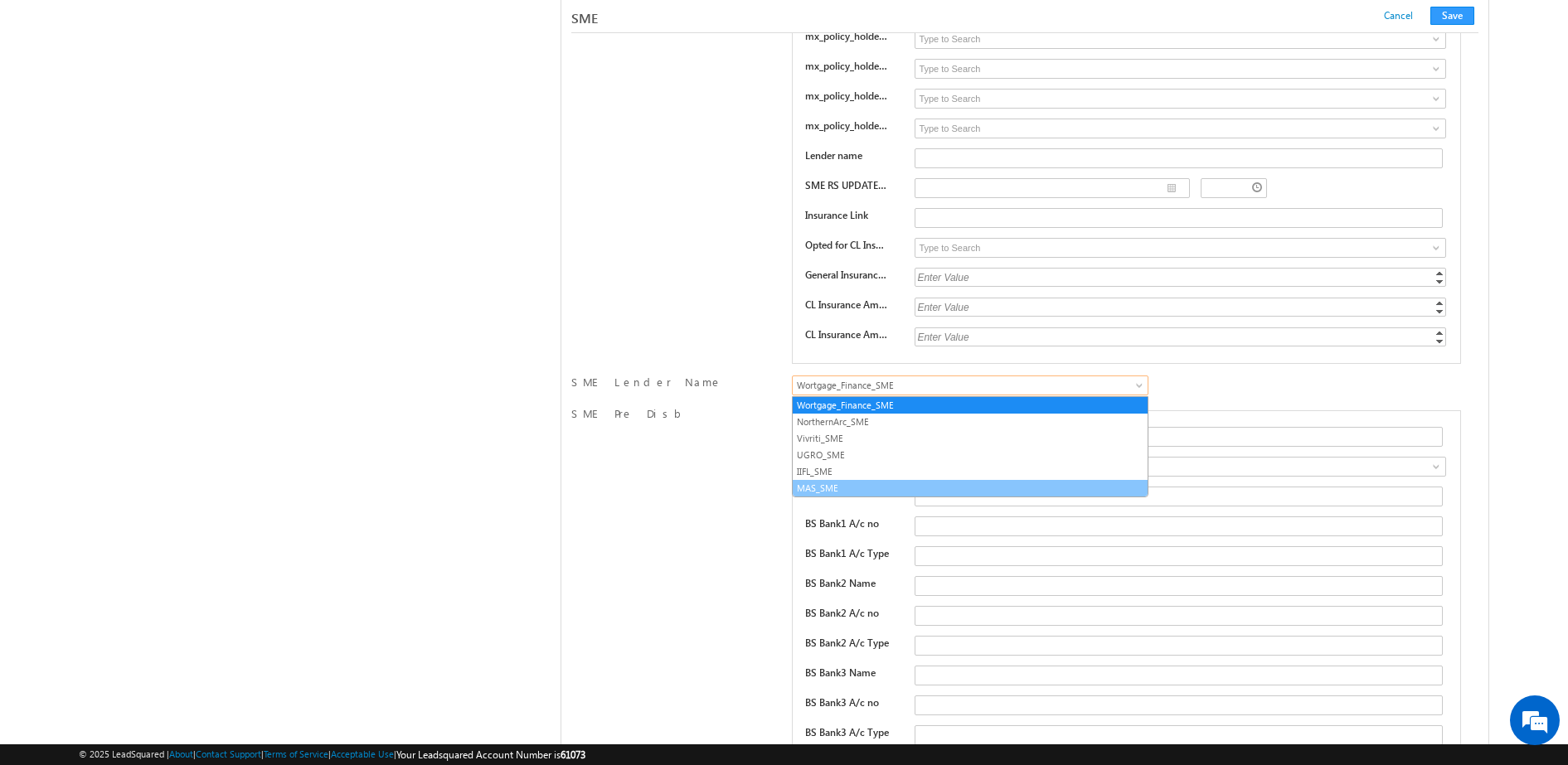
click at [927, 491] on link "MAS_SME" at bounding box center [970, 488] width 355 height 15
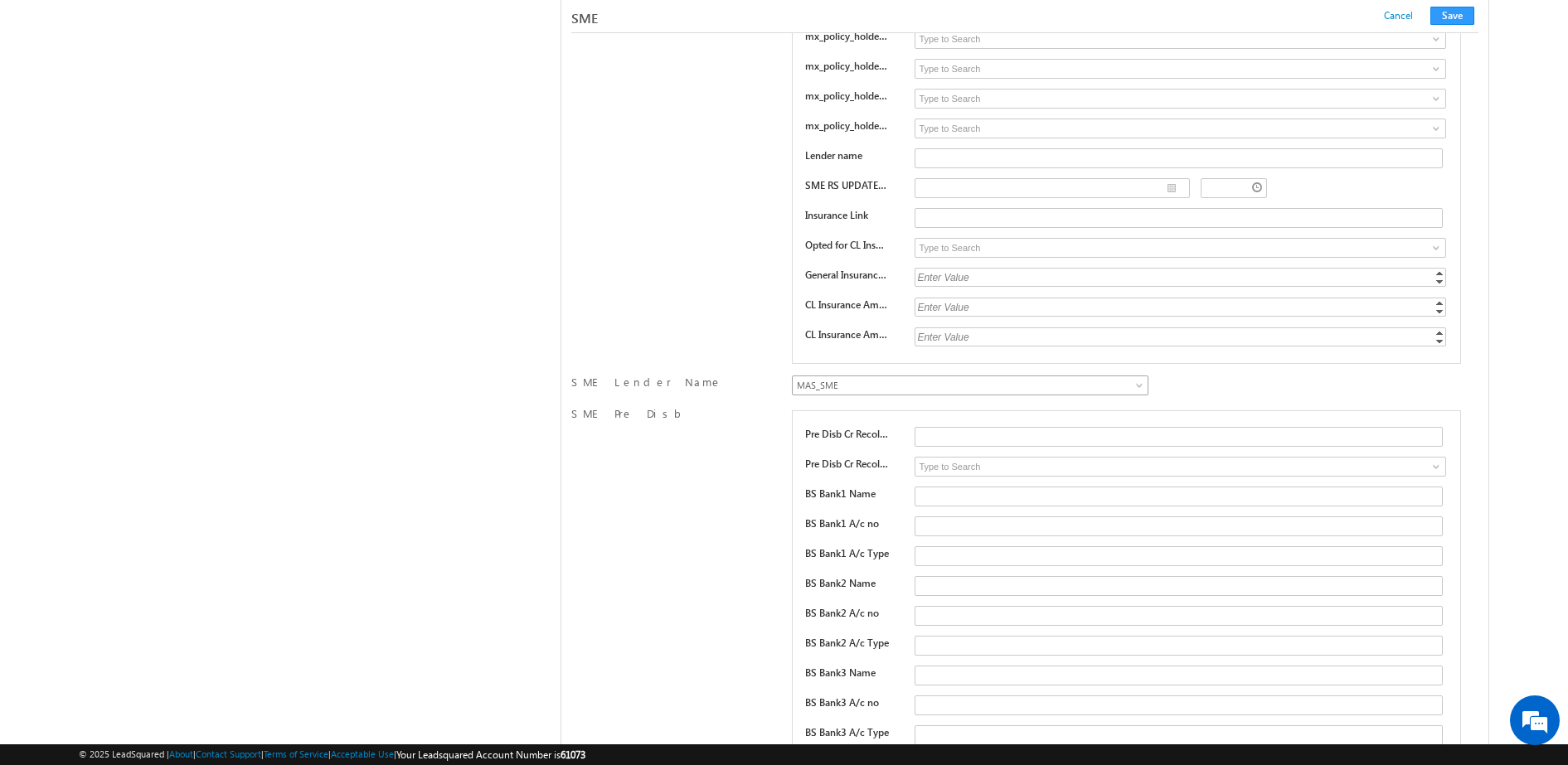
click at [1150, 390] on div "Wortgage_Finance_SME NorthernArc_SME Vivriti_SME UGRO_SME IIFL_SME MAS_SME MAS_…" at bounding box center [970, 387] width 364 height 25
click at [1149, 390] on div "Wortgage_Finance_SME NorthernArc_SME Vivriti_SME UGRO_SME IIFL_SME MAS_SME MAS_…" at bounding box center [970, 387] width 364 height 25
click at [1132, 383] on link "MAS_SME" at bounding box center [970, 385] width 357 height 20
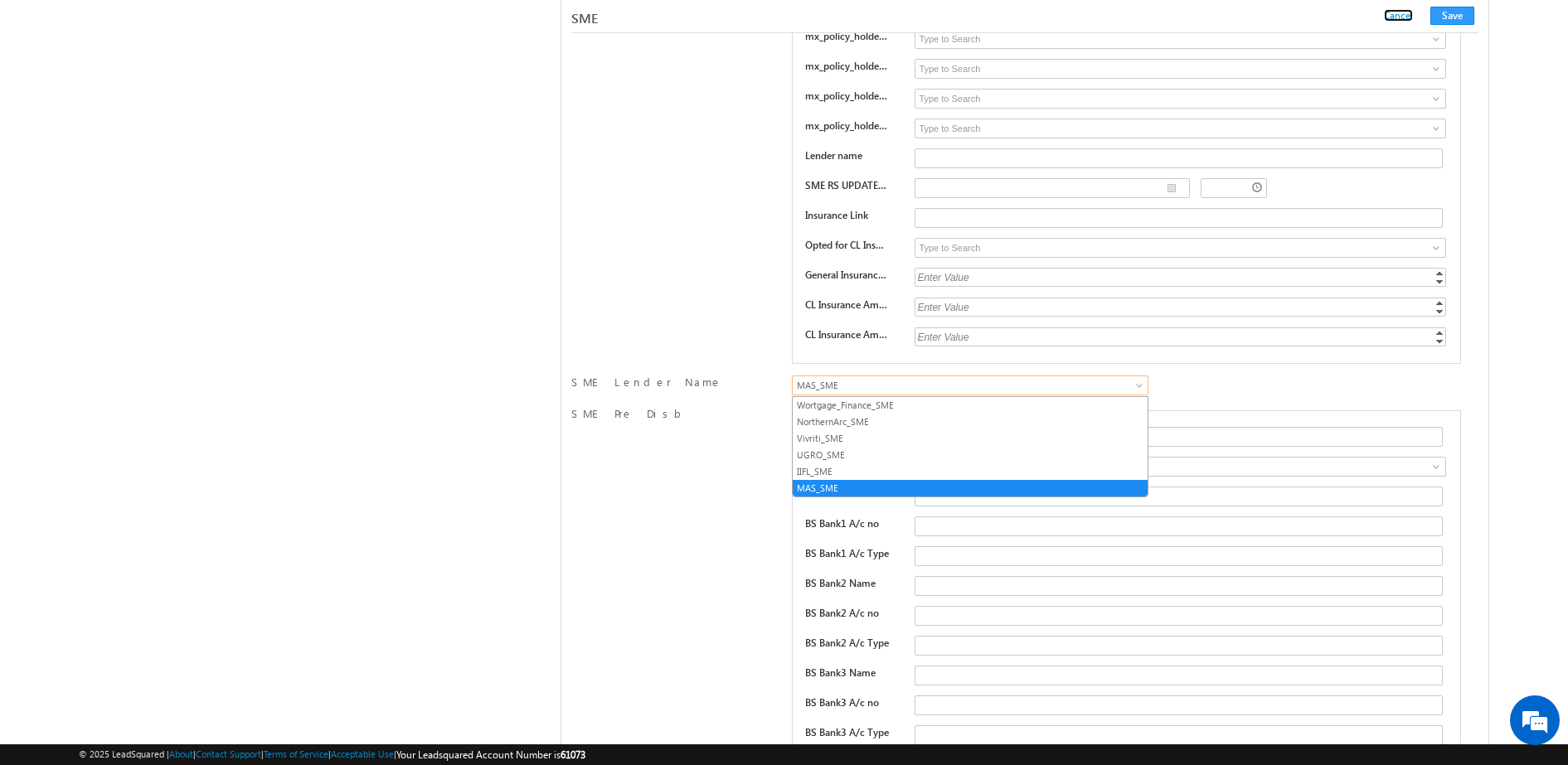
drag, startPoint x: 1409, startPoint y: 17, endPoint x: 1186, endPoint y: 117, distance: 244.4
click at [1393, 17] on link "Cancel" at bounding box center [1398, 15] width 29 height 12
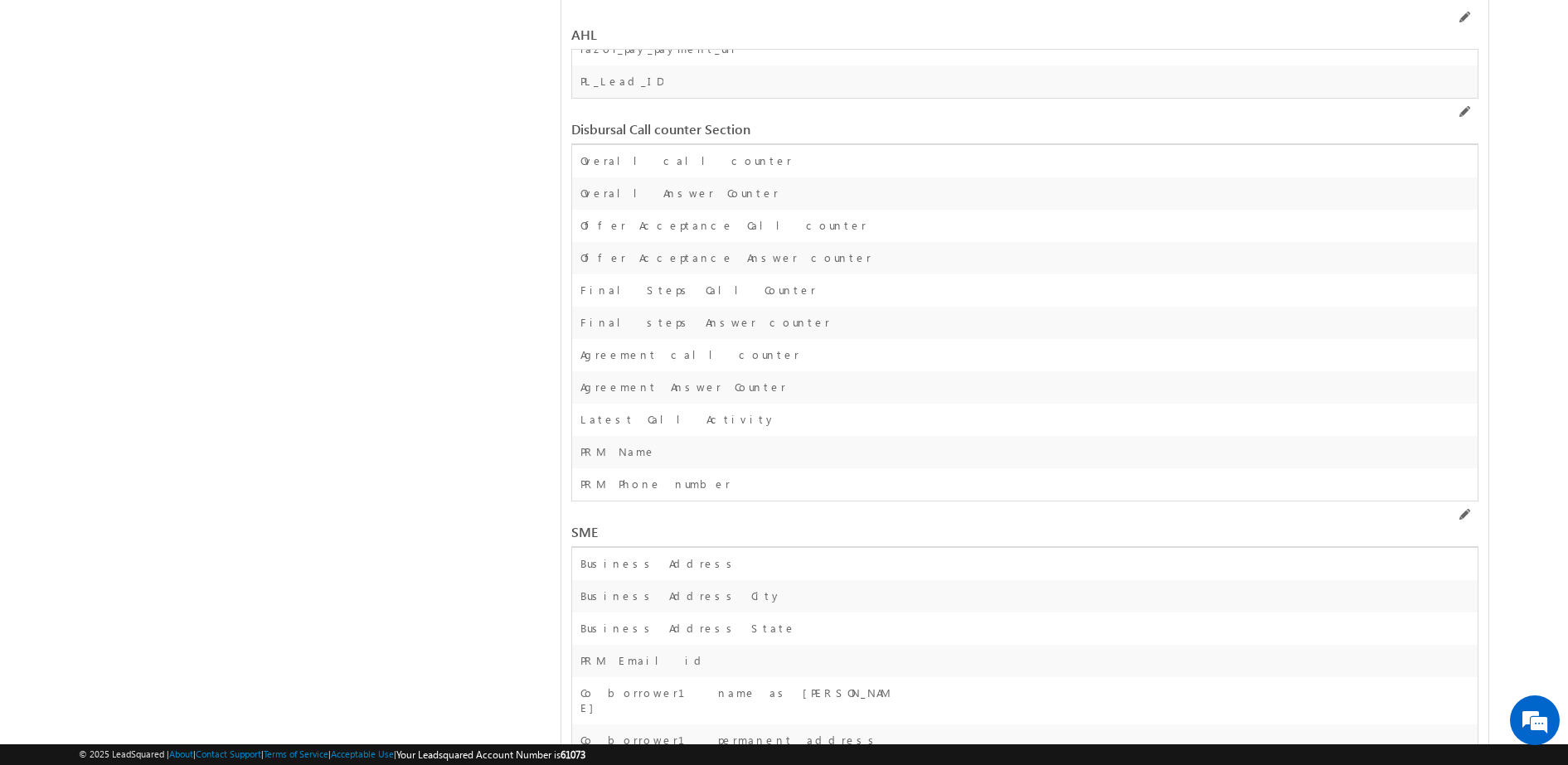
scroll to position [39211, 0]
